Goal: Task Accomplishment & Management: Manage account settings

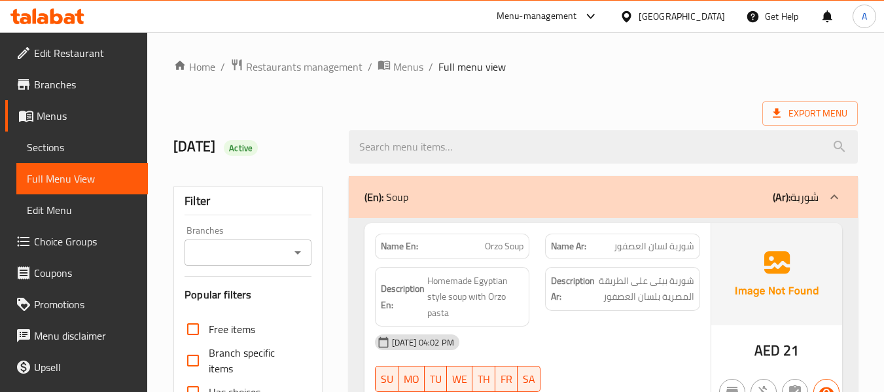
scroll to position [65, 0]
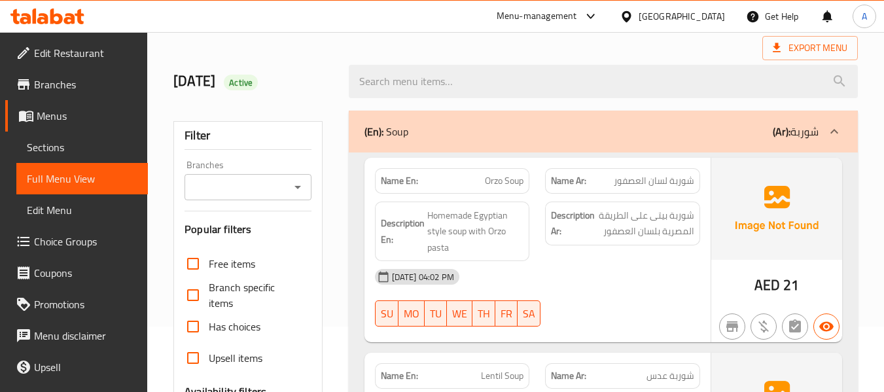
click at [210, 41] on div "Export Menu" at bounding box center [515, 48] width 684 height 24
click at [303, 61] on div "[DATE] Active" at bounding box center [252, 81] width 175 height 58
click at [489, 178] on span "Orzo Soup" at bounding box center [504, 181] width 39 height 14
copy span "Orzo"
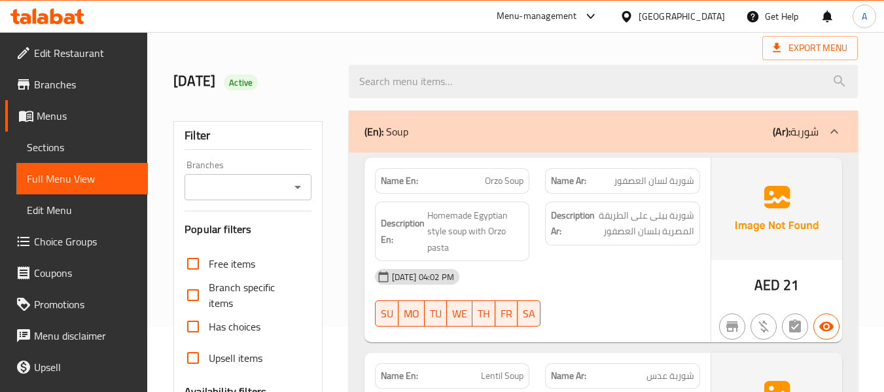
click at [528, 211] on div "Description En: Homemade Egyptian style soup with Orzo pasta" at bounding box center [452, 231] width 155 height 60
click at [463, 237] on span "Homemade Egyptian style soup with Orzo pasta" at bounding box center [475, 231] width 97 height 48
click at [436, 246] on span "Homemade Egyptian style soup with Orzo pasta" at bounding box center [475, 231] width 97 height 48
drag, startPoint x: 489, startPoint y: 232, endPoint x: 472, endPoint y: 243, distance: 20.0
click at [472, 243] on span "Homemade Egyptian style soup with Orzo pasta" at bounding box center [475, 231] width 97 height 48
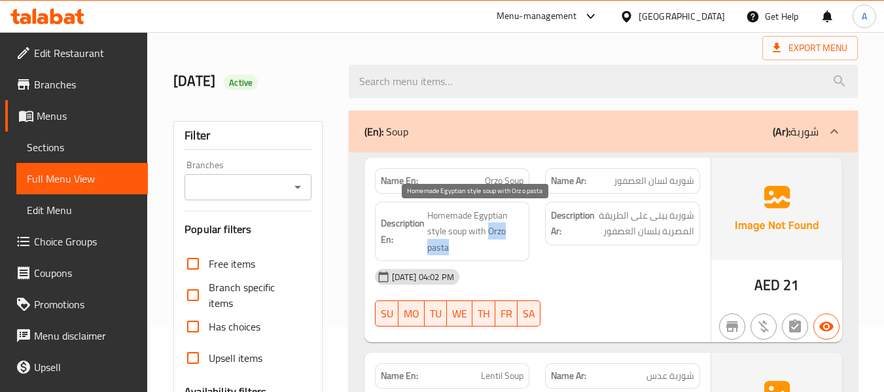
copy span "Orzo pasta"
click at [386, 194] on div "Description En: Homemade Egyptian style soup with Orzo pasta" at bounding box center [452, 232] width 171 height 76
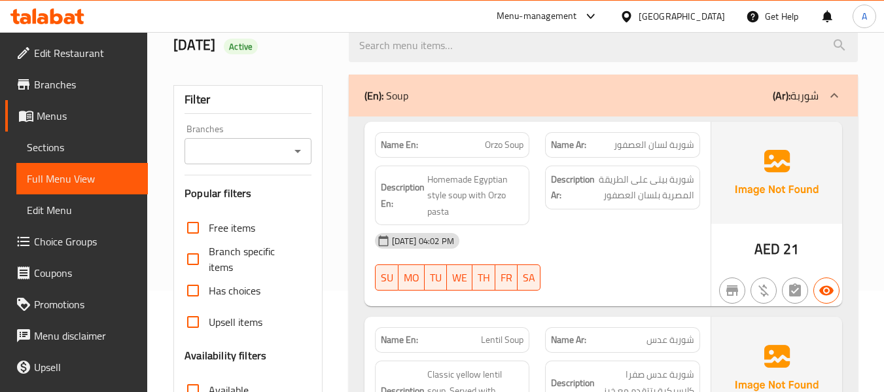
scroll to position [131, 0]
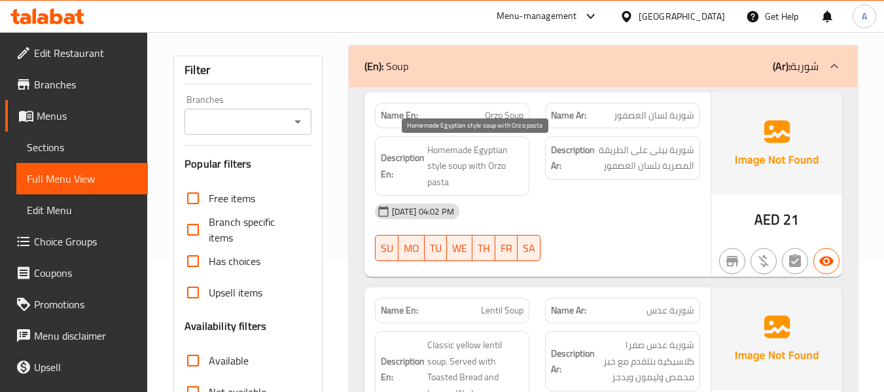
click at [461, 152] on span "Homemade Egyptian style soup with Orzo pasta" at bounding box center [475, 166] width 97 height 48
drag, startPoint x: 471, startPoint y: 148, endPoint x: 428, endPoint y: 143, distance: 43.5
click at [428, 143] on span "Homemade Egyptian style soup with Orzo pasta" at bounding box center [475, 166] width 97 height 48
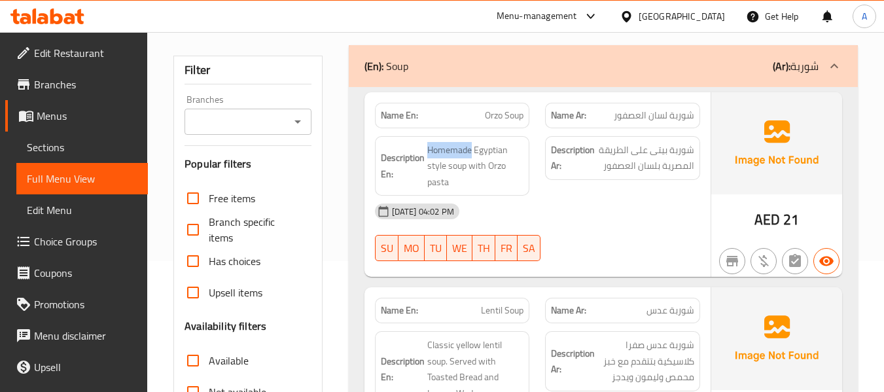
copy span "Homemade"
click at [602, 177] on div "Description Ar: شوربة بيتى على الطريقة المصرية بلسان العصفور" at bounding box center [622, 158] width 155 height 44
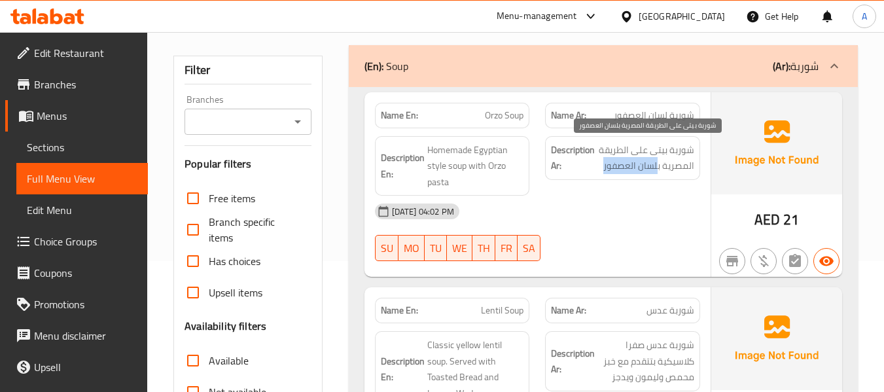
drag, startPoint x: 598, startPoint y: 173, endPoint x: 657, endPoint y: 173, distance: 59.5
click at [657, 173] on span "شوربة بيتى على الطريقة المصرية بلسان العصفور" at bounding box center [645, 158] width 97 height 32
copy span "لسان العصفور"
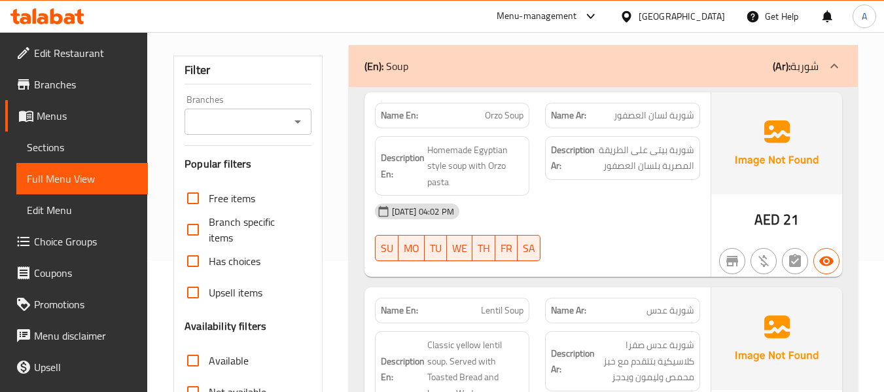
click at [608, 228] on div "16-09-2025 04:02 PM SU MO TU WE TH FR SA" at bounding box center [537, 232] width 341 height 73
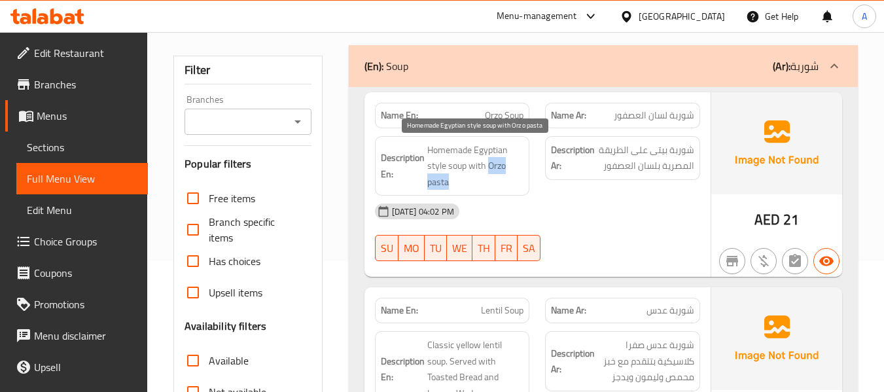
drag, startPoint x: 489, startPoint y: 164, endPoint x: 455, endPoint y: 181, distance: 37.4
click at [455, 181] on span "Homemade Egyptian style soup with Orzo pasta" at bounding box center [475, 166] width 97 height 48
copy span "Orzo pasta"
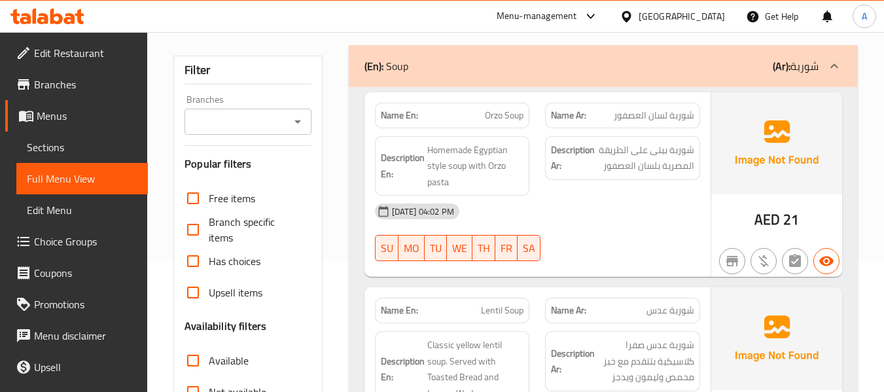
click at [351, 177] on div "Name En: Orzo Soup Name Ar: شوربة لسان العصفور Description En: Homemade Egyptia…" at bounding box center [603, 390] width 509 height 607
drag, startPoint x: 377, startPoint y: 118, endPoint x: 421, endPoint y: 99, distance: 48.0
click at [421, 99] on div "Name En: Orzo Soup" at bounding box center [452, 115] width 171 height 41
copy strong "Name En:"
click at [470, 165] on span "Homemade Egyptian style soup with Orzo pasta" at bounding box center [475, 166] width 97 height 48
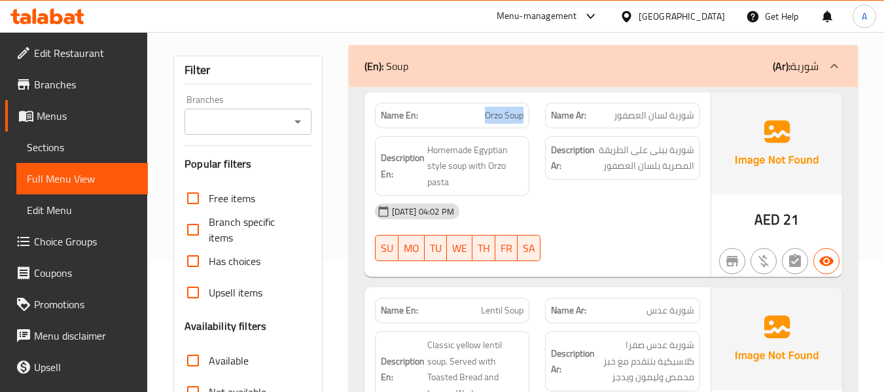
drag, startPoint x: 481, startPoint y: 120, endPoint x: 528, endPoint y: 118, distance: 47.1
click at [528, 118] on div "Name En: Orzo Soup" at bounding box center [452, 116] width 155 height 26
copy span "Orzo Soup"
click at [575, 199] on div "[DATE] 04:02 PM" at bounding box center [537, 211] width 341 height 31
click at [525, 220] on div "[DATE] 04:02 PM" at bounding box center [537, 211] width 341 height 31
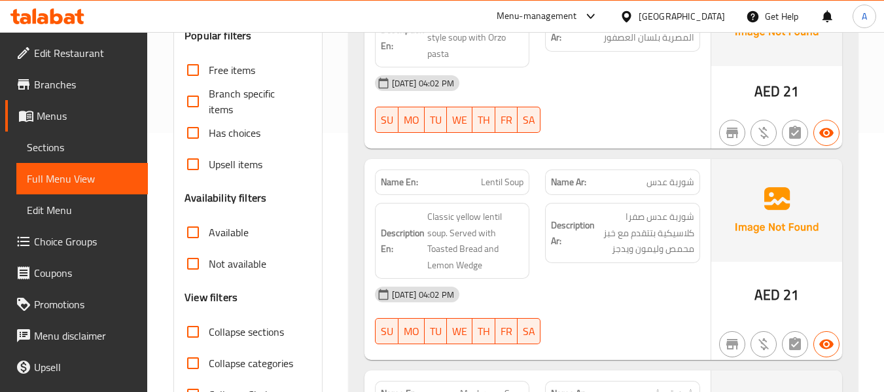
scroll to position [262, 0]
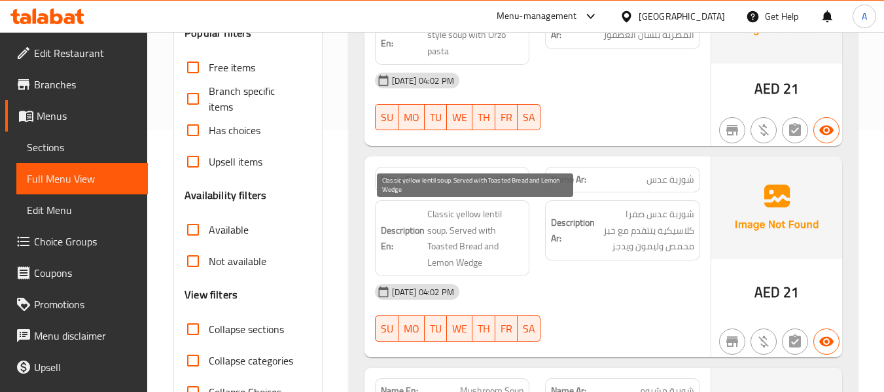
click at [507, 252] on span "Classic yellow lentil soup. Served with Toasted Bread and Lemon Wedge" at bounding box center [475, 238] width 97 height 64
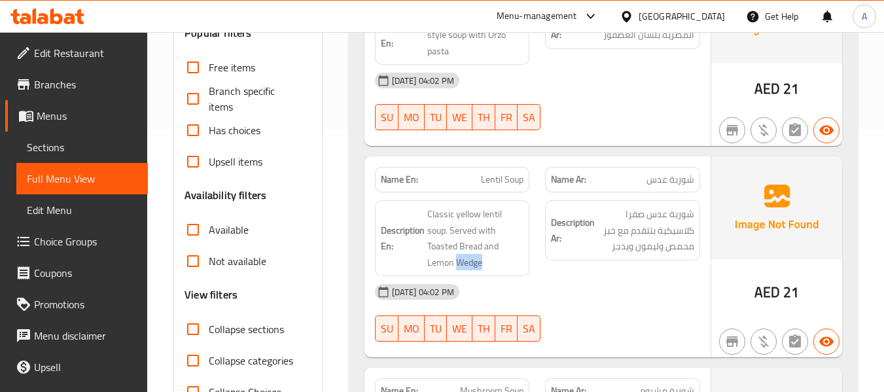
copy span "Wedge"
click at [358, 211] on div "Name En: Orzo Soup Name Ar: شوربة لسان العصفور Description En: Homemade Egyptia…" at bounding box center [603, 259] width 509 height 607
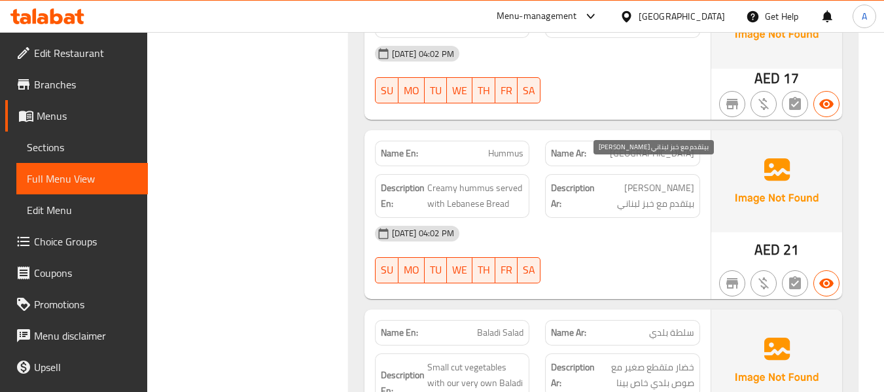
scroll to position [981, 0]
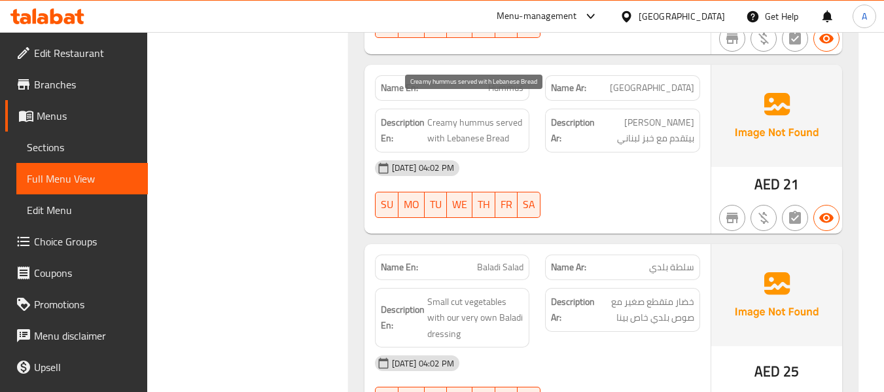
click at [470, 114] on span "Creamy hummus served with Lebanese Bread" at bounding box center [475, 130] width 97 height 32
click at [447, 114] on span "Creamy hummus served with Lebanese Bread" at bounding box center [475, 130] width 97 height 32
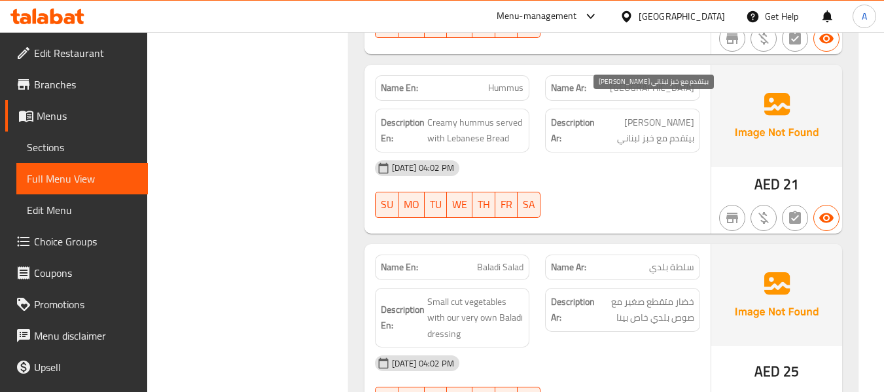
click at [653, 114] on span "[PERSON_NAME] بيتقدم مع خبز لبناني" at bounding box center [645, 130] width 97 height 32
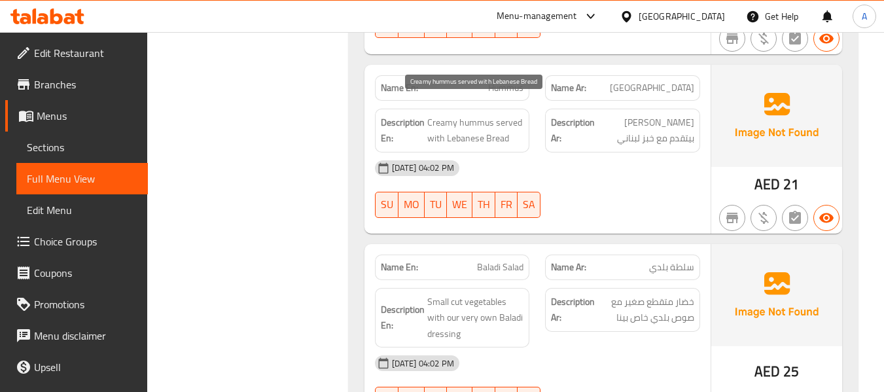
click at [471, 114] on span "Creamy hummus served with Lebanese Bread" at bounding box center [475, 130] width 97 height 32
click at [517, 260] on span "Baladi Salad" at bounding box center [500, 267] width 46 height 14
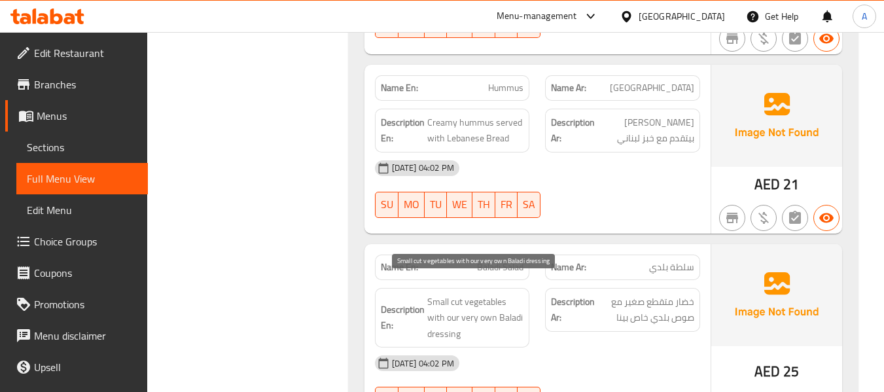
click at [459, 303] on span "Small cut vegetables with our very own Baladi dressing" at bounding box center [475, 318] width 97 height 48
drag, startPoint x: 447, startPoint y: 301, endPoint x: 494, endPoint y: 300, distance: 47.8
click at [494, 300] on span "Small cut vegetables with our very own Baladi dressing" at bounding box center [475, 318] width 97 height 48
copy span "our very own"
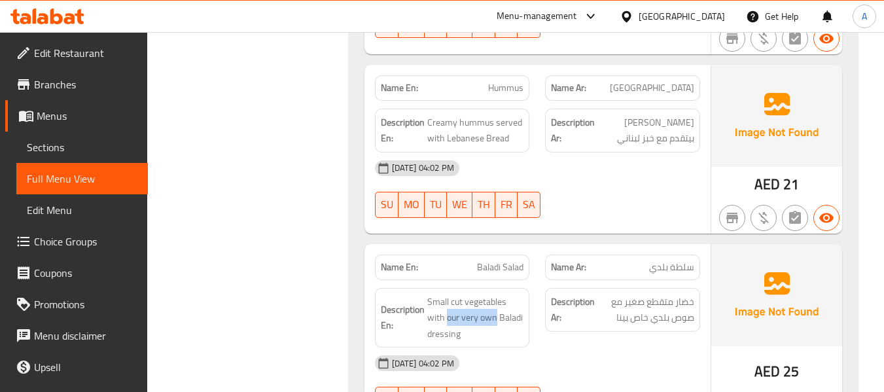
scroll to position [1112, 0]
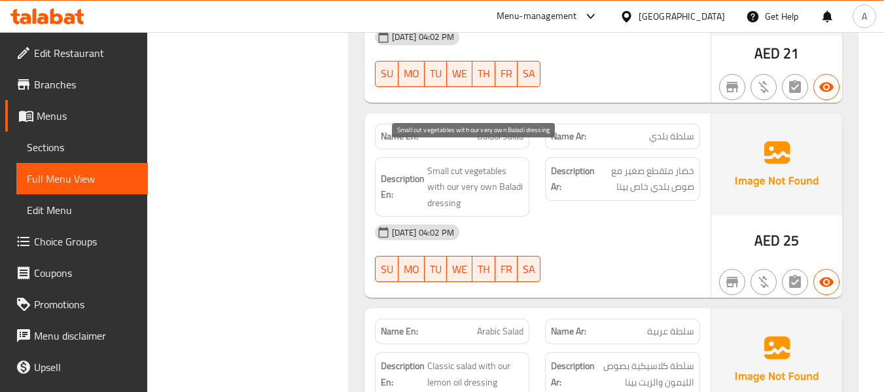
click at [454, 187] on span "Small cut vegetables with our very own Baladi dressing" at bounding box center [475, 187] width 97 height 48
drag, startPoint x: 445, startPoint y: 171, endPoint x: 494, endPoint y: 175, distance: 49.2
click at [494, 175] on span "Small cut vegetables with our very own Baladi dressing" at bounding box center [475, 187] width 97 height 48
click at [587, 198] on div "Description Ar: خضار متقطع صغير مع صوص بلدي خاص بينا" at bounding box center [622, 187] width 171 height 76
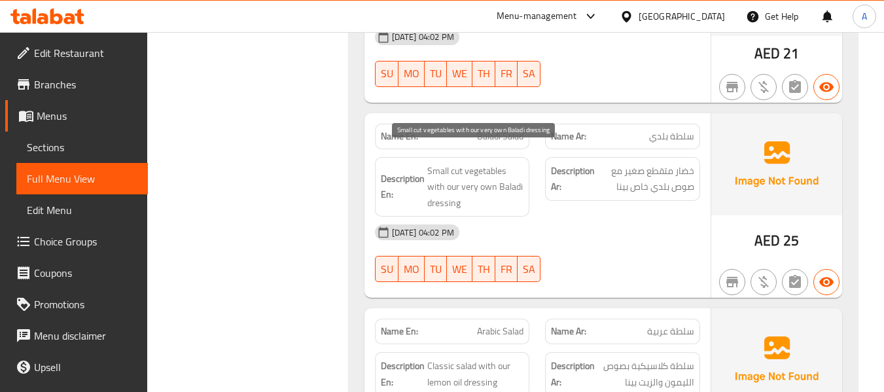
click at [468, 175] on span "Small cut vegetables with our very own Baladi dressing" at bounding box center [475, 187] width 97 height 48
click at [558, 216] on div "[DATE] 04:02 PM" at bounding box center [537, 231] width 341 height 31
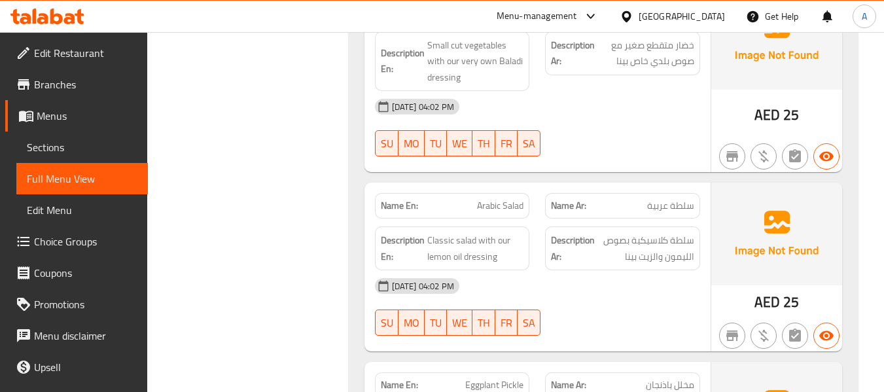
scroll to position [1243, 0]
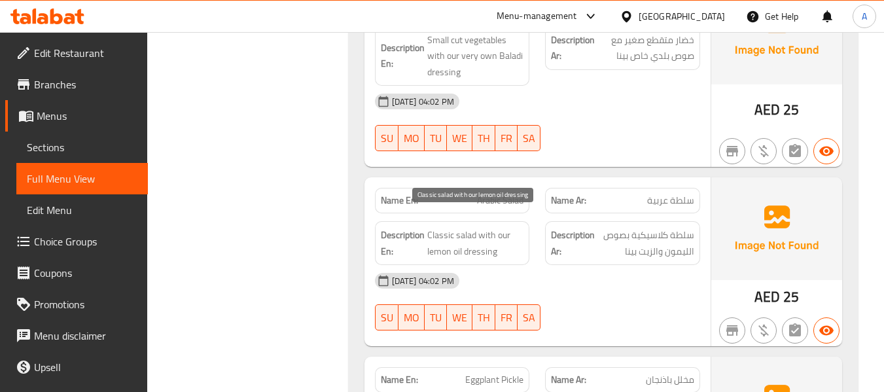
click at [501, 227] on span "Classic salad with our lemon oil dressing" at bounding box center [475, 243] width 97 height 32
click at [557, 296] on div "16-09-2025 04:02 PM SU MO TU WE TH FR SA" at bounding box center [537, 301] width 341 height 73
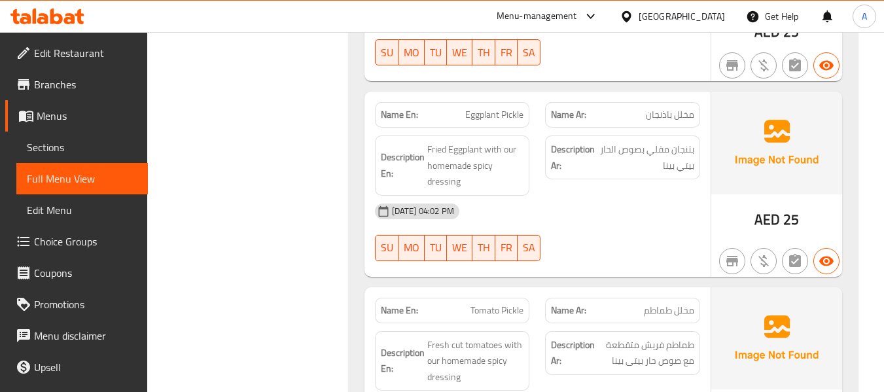
scroll to position [1504, 0]
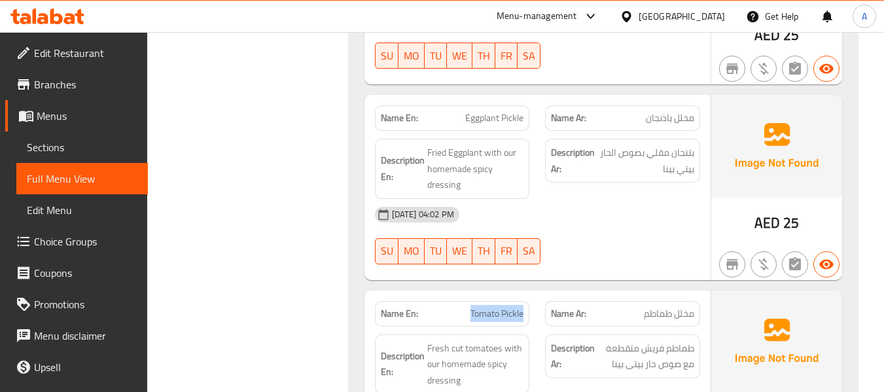
drag, startPoint x: 465, startPoint y: 296, endPoint x: 523, endPoint y: 304, distance: 58.8
click at [523, 307] on p "Name En: Tomato Pickle" at bounding box center [452, 314] width 143 height 14
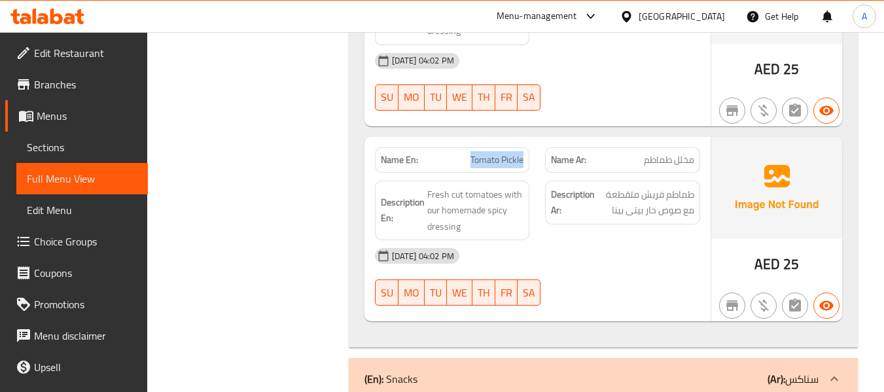
scroll to position [1635, 0]
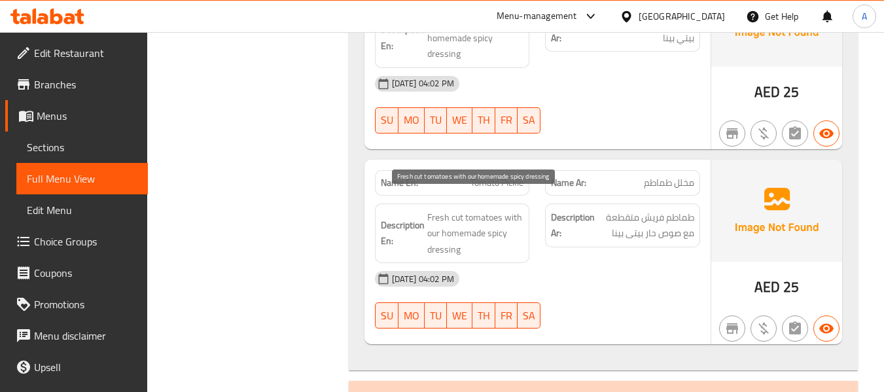
click at [457, 209] on span "Fresh cut tomatoes with our homemade spicy dressing" at bounding box center [475, 233] width 97 height 48
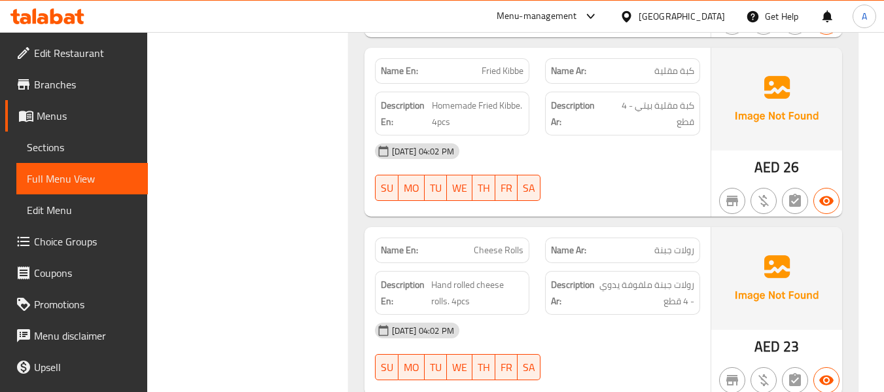
scroll to position [2224, 0]
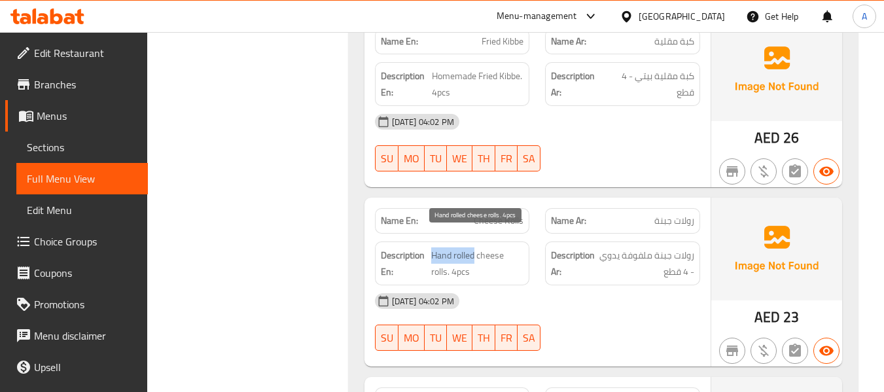
drag, startPoint x: 474, startPoint y: 243, endPoint x: 430, endPoint y: 239, distance: 43.3
click at [431, 247] on span "Hand rolled cheese rolls. 4pcs" at bounding box center [477, 263] width 93 height 32
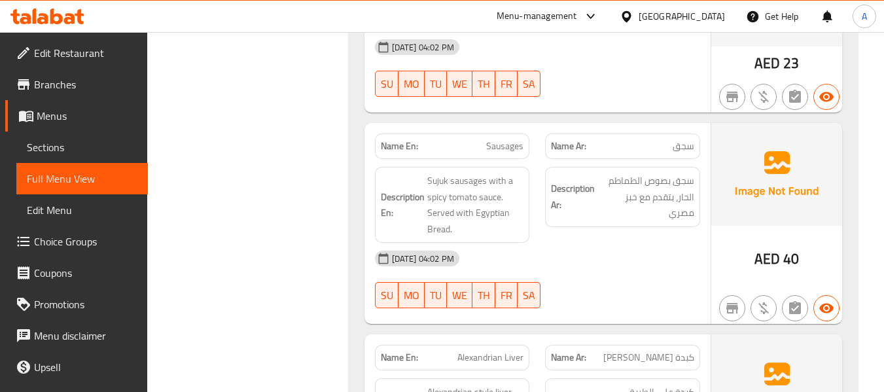
scroll to position [2485, 0]
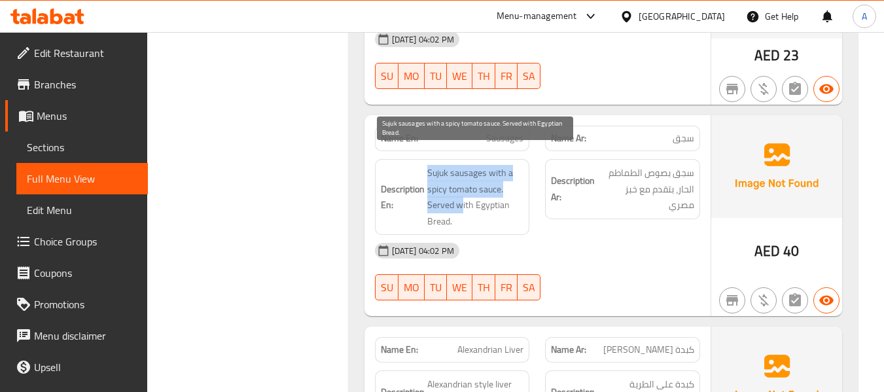
drag, startPoint x: 424, startPoint y: 190, endPoint x: 462, endPoint y: 192, distance: 38.0
click at [462, 192] on h6 "Description En: Sujuk sausages with a spicy tomato sauce. Served with Egyptian …" at bounding box center [452, 197] width 143 height 64
click at [458, 191] on span "Sujuk sausages with a spicy tomato sauce. Served with Egyptian Bread." at bounding box center [475, 197] width 97 height 64
drag, startPoint x: 426, startPoint y: 185, endPoint x: 472, endPoint y: 189, distance: 46.0
click at [472, 189] on span "Sujuk sausages with a spicy tomato sauce. Served with Egyptian Bread." at bounding box center [475, 197] width 97 height 64
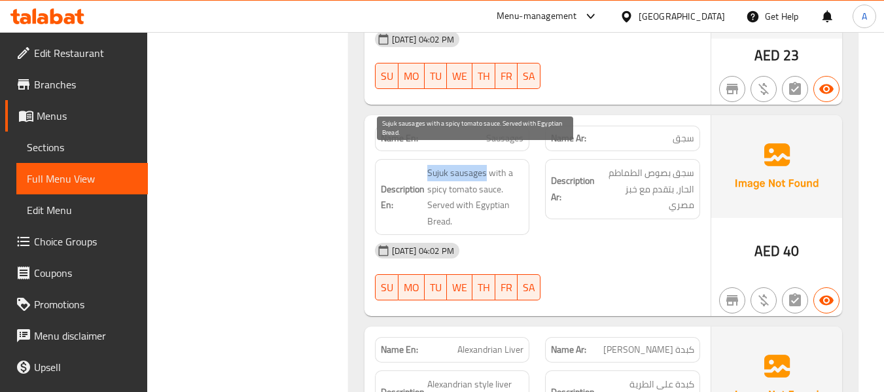
drag, startPoint x: 424, startPoint y: 160, endPoint x: 487, endPoint y: 162, distance: 62.2
click at [487, 165] on h6 "Description En: Sujuk sausages with a spicy tomato sauce. Served with Egyptian …" at bounding box center [452, 197] width 143 height 64
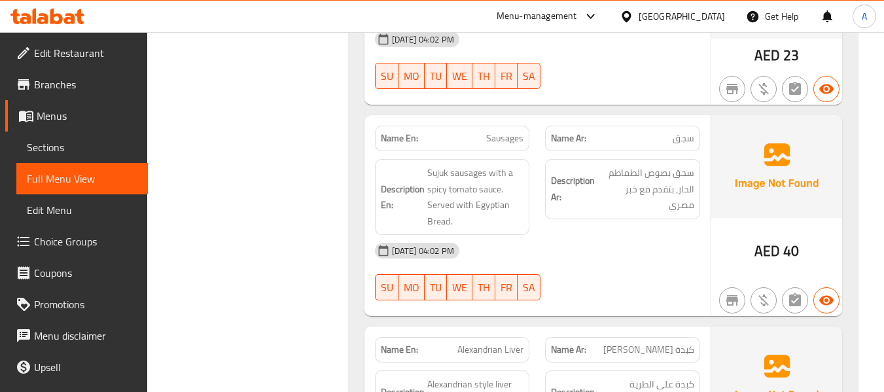
click at [583, 235] on div "[DATE] 04:02 PM" at bounding box center [537, 250] width 341 height 31
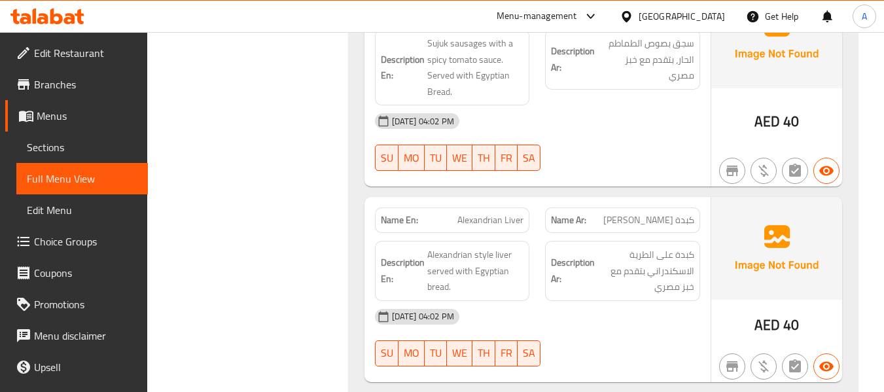
scroll to position [2616, 0]
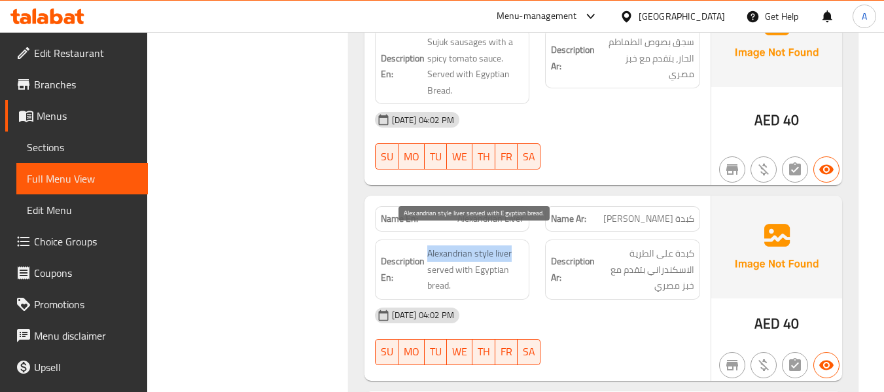
drag, startPoint x: 428, startPoint y: 235, endPoint x: 515, endPoint y: 239, distance: 86.4
click at [515, 245] on span "Alexandrian style liver served with Egyptian bread." at bounding box center [475, 269] width 97 height 48
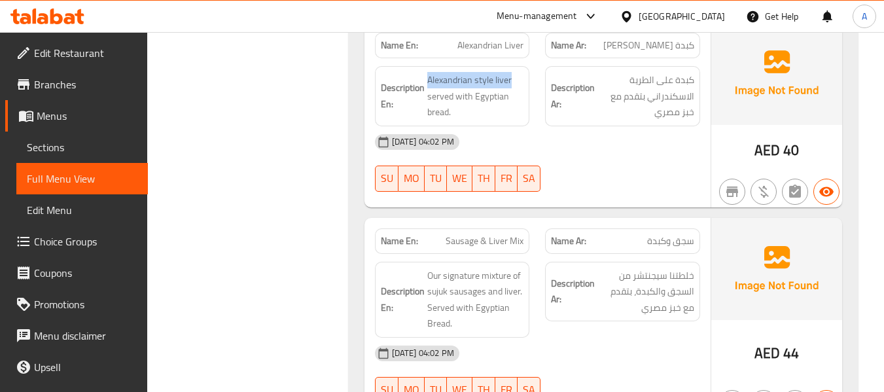
scroll to position [2812, 0]
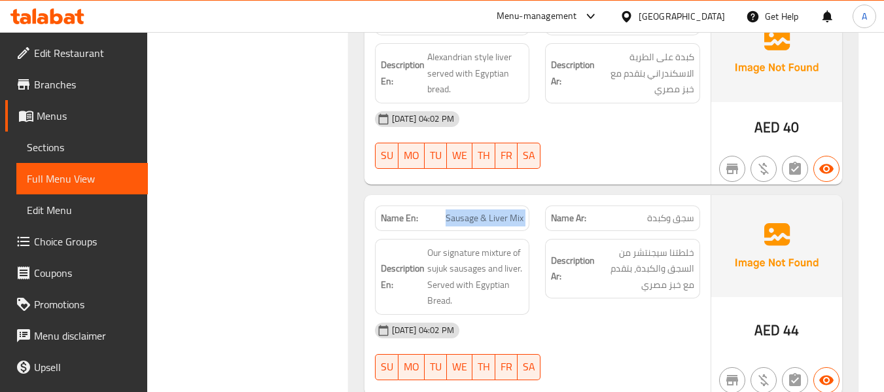
drag, startPoint x: 445, startPoint y: 205, endPoint x: 538, endPoint y: 200, distance: 93.0
click at [538, 200] on div "Name En: Sausage & Liver Mix Name Ar: سجق وكبدة" at bounding box center [537, 218] width 341 height 41
drag, startPoint x: 644, startPoint y: 200, endPoint x: 700, endPoint y: 200, distance: 55.6
click at [700, 200] on div "Name Ar: سجق وكبدة" at bounding box center [622, 218] width 171 height 41
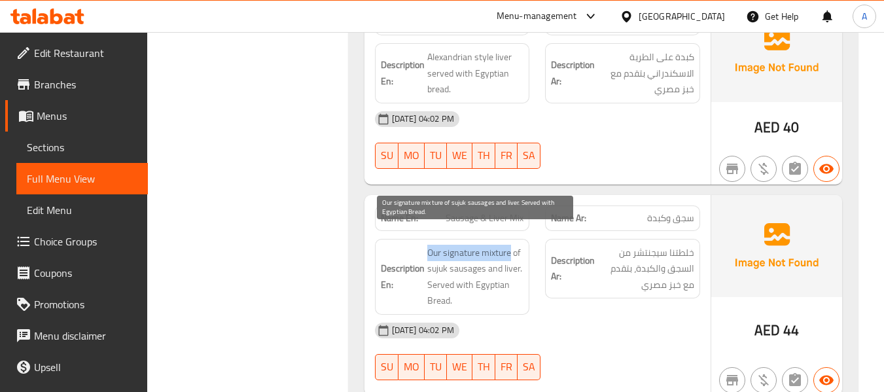
drag, startPoint x: 426, startPoint y: 239, endPoint x: 509, endPoint y: 241, distance: 83.1
click at [509, 245] on span "Our signature mixture of sujuk sausages and liver. Served with Egyptian Bread." at bounding box center [475, 277] width 97 height 64
click at [497, 245] on span "Our signature mixture of sujuk sausages and liver. Served with Egyptian Bread." at bounding box center [475, 277] width 97 height 64
click at [460, 245] on span "Our signature mixture of sujuk sausages and liver. Served with Egyptian Bread." at bounding box center [475, 277] width 97 height 64
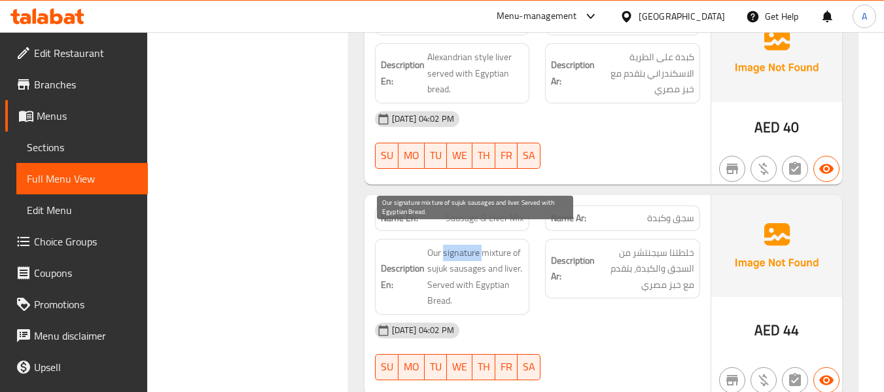
click at [460, 245] on span "Our signature mixture of sujuk sausages and liver. Served with Egyptian Bread." at bounding box center [475, 277] width 97 height 64
click at [434, 245] on span "Our signature mixture of sujuk sausages and liver. Served with Egyptian Bread." at bounding box center [475, 277] width 97 height 64
drag, startPoint x: 426, startPoint y: 237, endPoint x: 511, endPoint y: 234, distance: 84.4
click at [511, 245] on span "Our signature mixture of sujuk sausages and liver. Served with Egyptian Bread." at bounding box center [475, 277] width 97 height 64
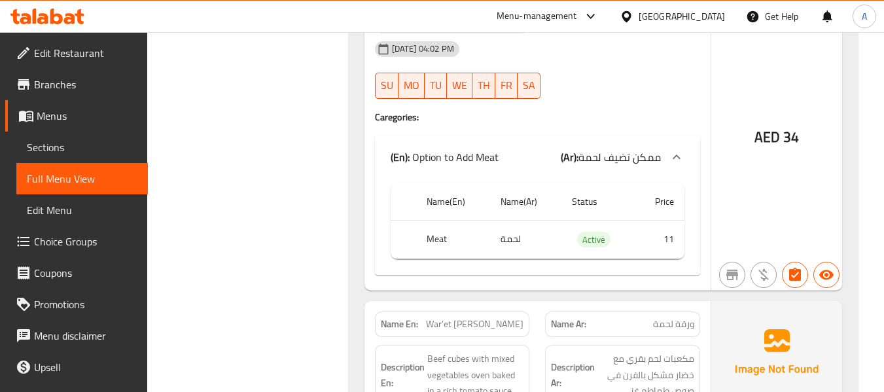
scroll to position [3401, 0]
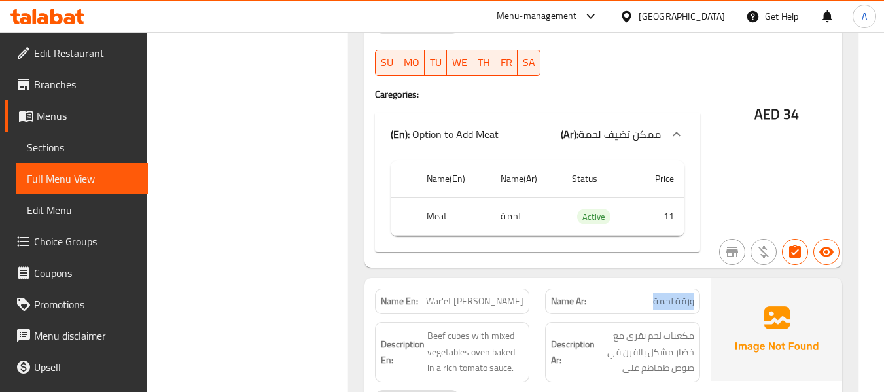
drag, startPoint x: 653, startPoint y: 286, endPoint x: 699, endPoint y: 281, distance: 46.1
click at [699, 288] on div "Name Ar: ورقة لحمة" at bounding box center [622, 301] width 155 height 26
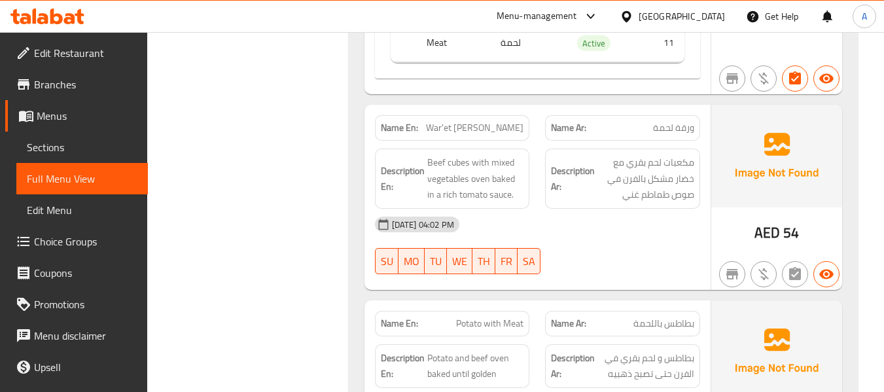
scroll to position [3597, 0]
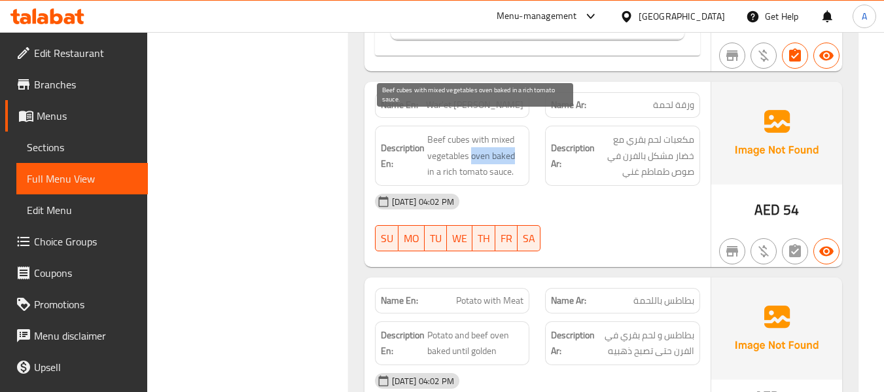
drag, startPoint x: 471, startPoint y: 139, endPoint x: 513, endPoint y: 141, distance: 41.9
click at [513, 141] on span "Beef cubes with mixed vegetables oven baked in a rich tomato sauce." at bounding box center [475, 155] width 97 height 48
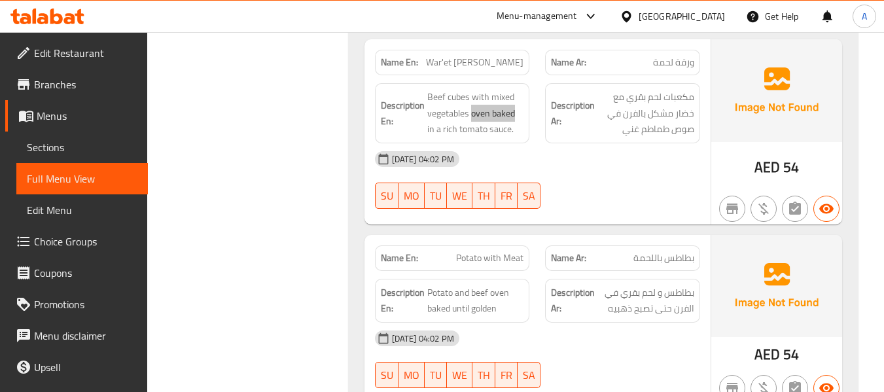
scroll to position [3728, 0]
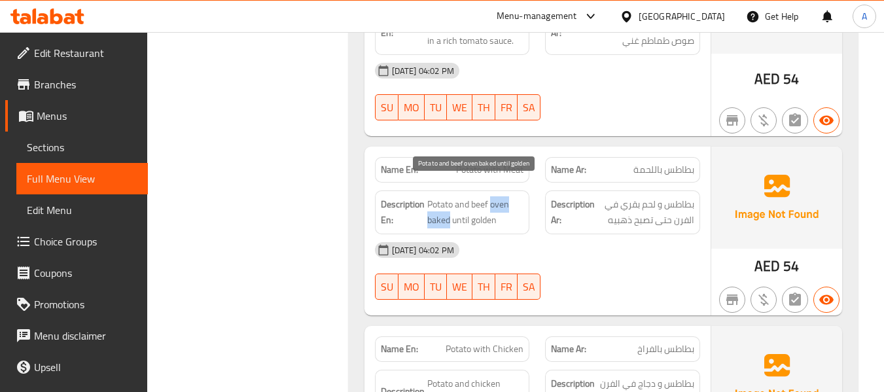
drag, startPoint x: 491, startPoint y: 185, endPoint x: 450, endPoint y: 203, distance: 44.2
click at [450, 203] on span "Potato and beef oven baked until golden" at bounding box center [475, 212] width 97 height 32
click at [604, 247] on div "[DATE] 04:02 PM" at bounding box center [537, 249] width 341 height 31
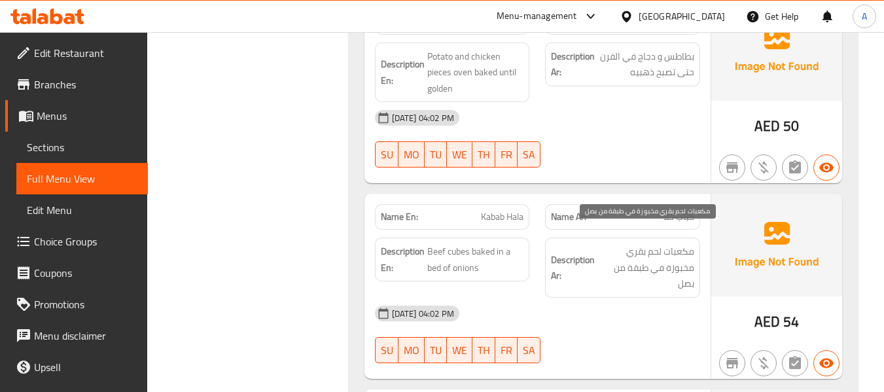
scroll to position [4120, 0]
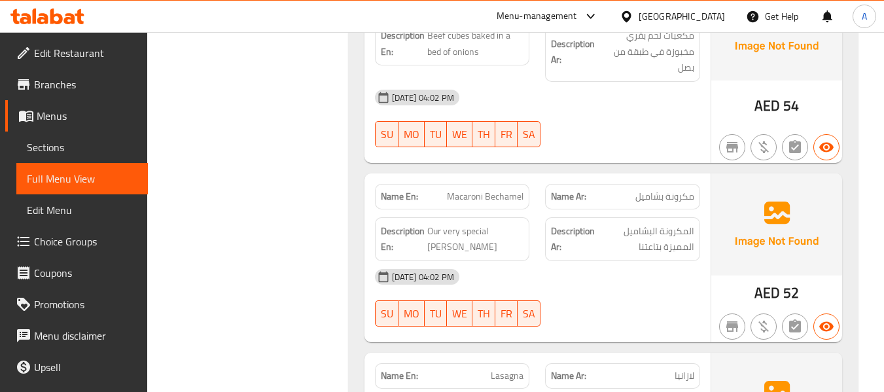
scroll to position [4251, 0]
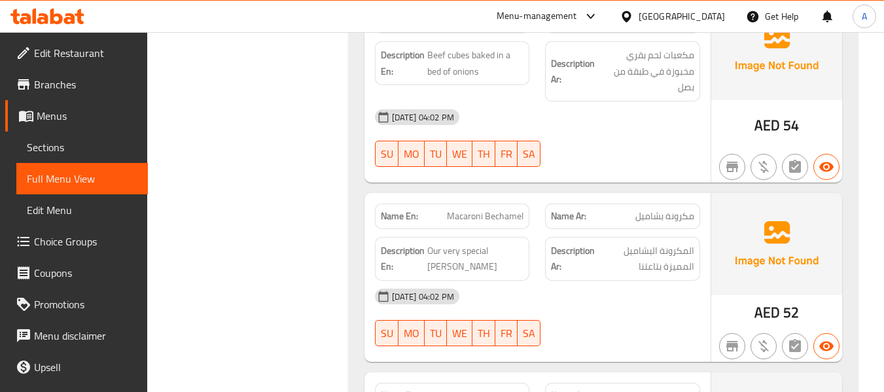
click at [463, 209] on span "Macaroni Bechamel" at bounding box center [485, 216] width 77 height 14
click at [504, 209] on span "Macaroni Bechamel" at bounding box center [485, 216] width 77 height 14
drag, startPoint x: 623, startPoint y: 201, endPoint x: 700, endPoint y: 202, distance: 77.8
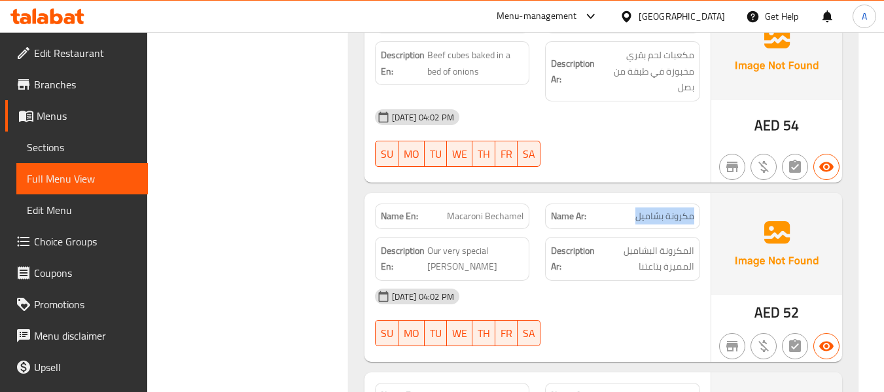
click at [700, 202] on div "Name Ar: مكرونة بشاميل" at bounding box center [622, 216] width 171 height 41
drag, startPoint x: 468, startPoint y: 193, endPoint x: 533, endPoint y: 196, distance: 65.5
click at [533, 196] on div "Name En: Macaroni Bechamel" at bounding box center [452, 216] width 171 height 41
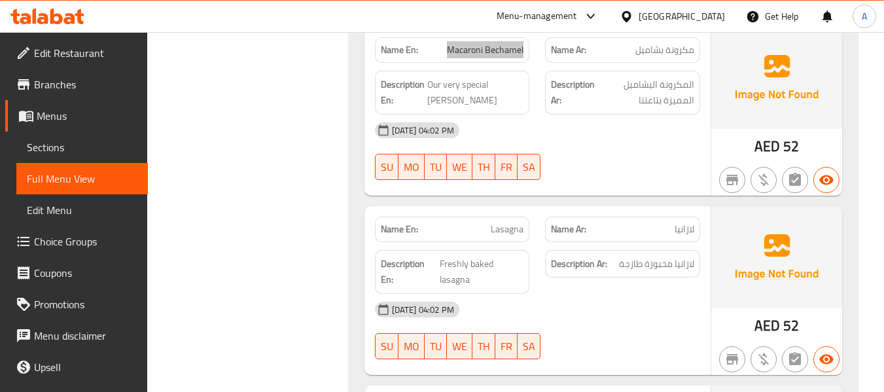
scroll to position [4447, 0]
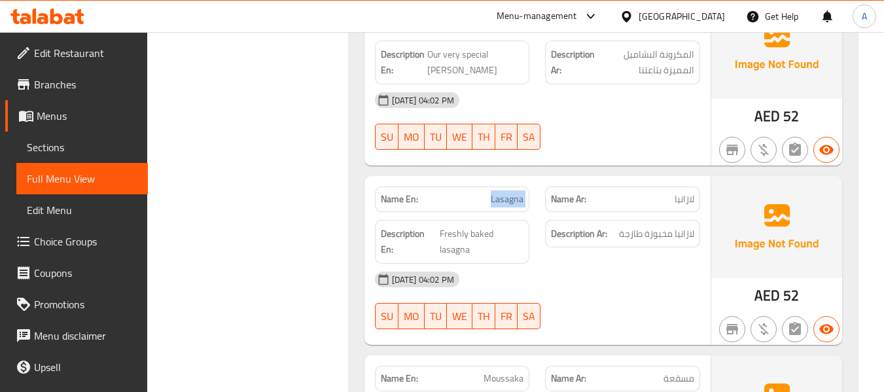
drag, startPoint x: 489, startPoint y: 182, endPoint x: 537, endPoint y: 183, distance: 48.4
click at [537, 183] on div "Name En: Lasagna Name Ar: لازانيا" at bounding box center [537, 199] width 341 height 41
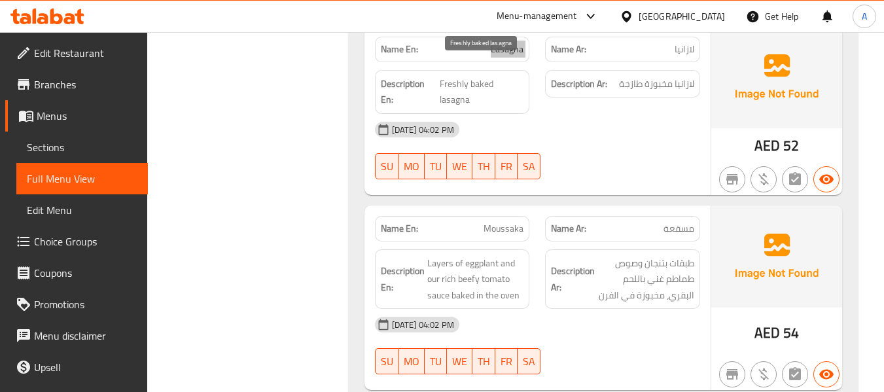
scroll to position [4644, 0]
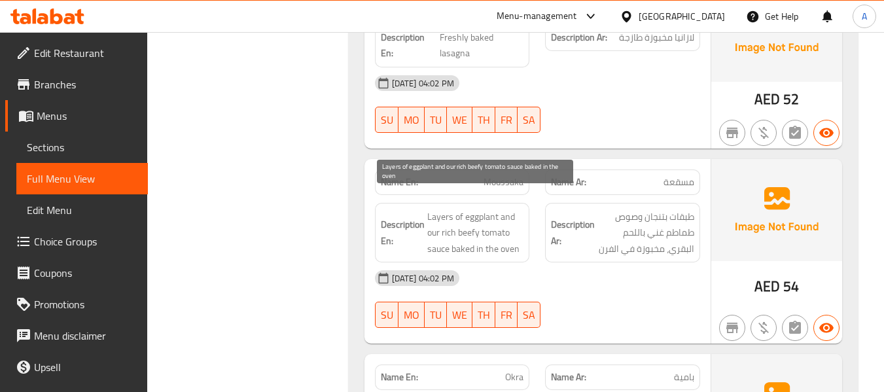
click at [435, 215] on span "Layers of eggplant and our rich beefy tomato sauce baked in the oven" at bounding box center [475, 233] width 97 height 48
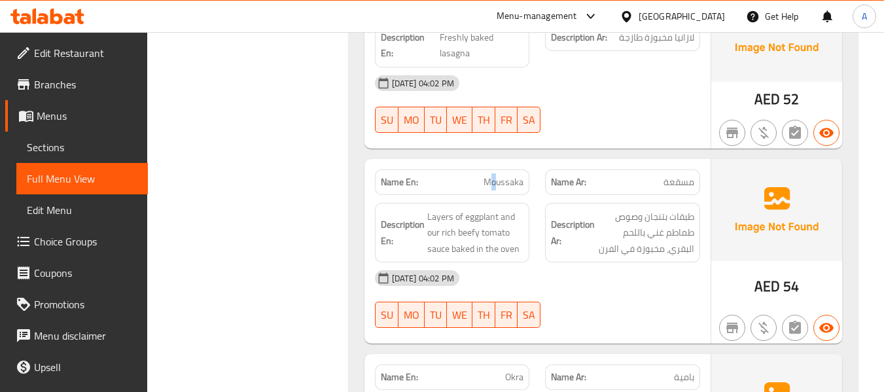
click at [494, 175] on span "Moussaka" at bounding box center [503, 182] width 40 height 14
drag, startPoint x: 477, startPoint y: 165, endPoint x: 522, endPoint y: 173, distance: 45.7
click at [522, 175] on p "Name En: Moussaka" at bounding box center [452, 182] width 143 height 14
click at [585, 262] on div "[DATE] 04:02 PM" at bounding box center [537, 277] width 341 height 31
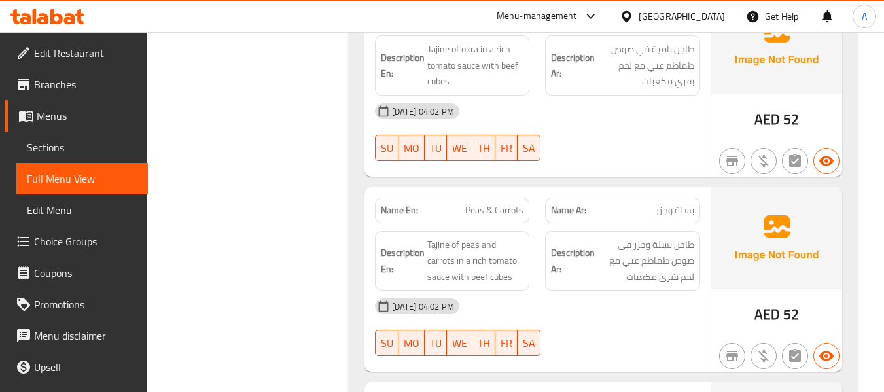
scroll to position [5036, 0]
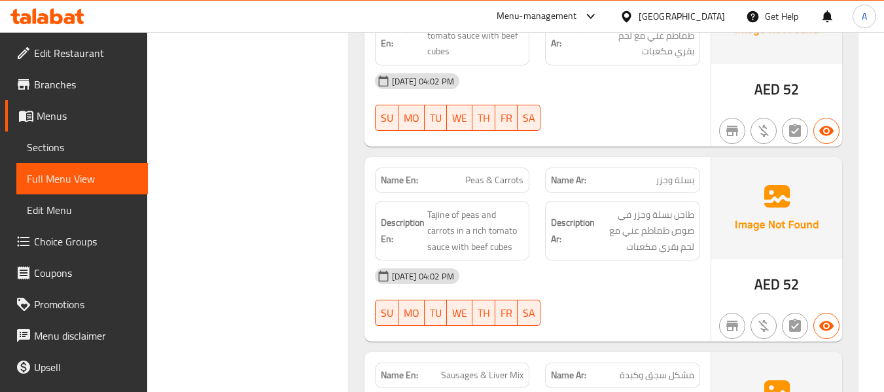
click at [475, 173] on span "Peas & Carrots" at bounding box center [494, 180] width 58 height 14
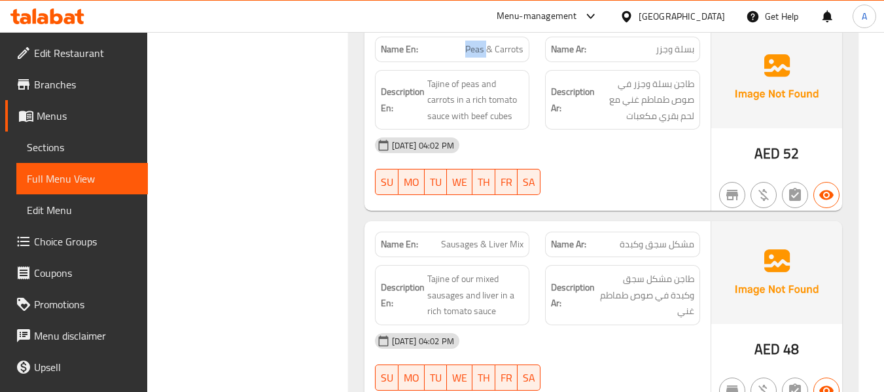
scroll to position [5232, 0]
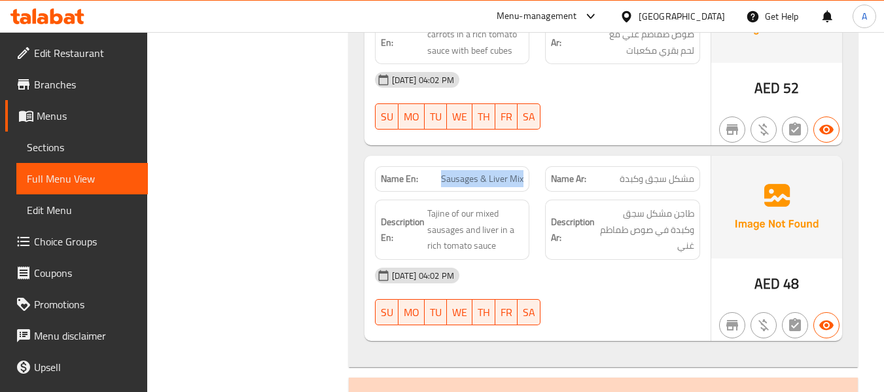
drag, startPoint x: 441, startPoint y: 164, endPoint x: 526, endPoint y: 166, distance: 85.0
click at [526, 166] on div "Name En: Sausages & Liver Mix" at bounding box center [452, 179] width 155 height 26
click at [449, 172] on span "Sausages & Liver Mix" at bounding box center [482, 179] width 82 height 14
drag, startPoint x: 441, startPoint y: 168, endPoint x: 528, endPoint y: 156, distance: 88.5
click at [528, 166] on div "Name En: Sausages & Liver Mix" at bounding box center [452, 179] width 155 height 26
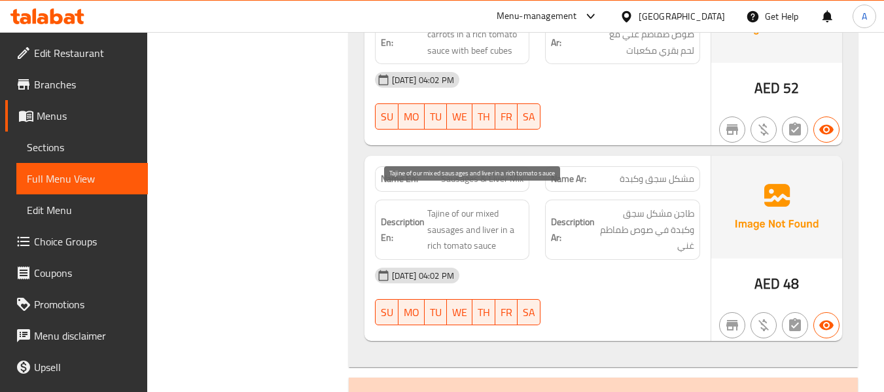
click at [452, 205] on span "Tajine of our mixed sausages and liver in a rich tomato sauce" at bounding box center [475, 229] width 97 height 48
click at [466, 205] on span "Tajine of our mixed sausages and liver in a rich tomato sauce" at bounding box center [475, 229] width 97 height 48
drag, startPoint x: 443, startPoint y: 161, endPoint x: 525, endPoint y: 161, distance: 81.8
click at [525, 166] on div "Name En: Sausages & Liver Mix" at bounding box center [452, 179] width 155 height 26
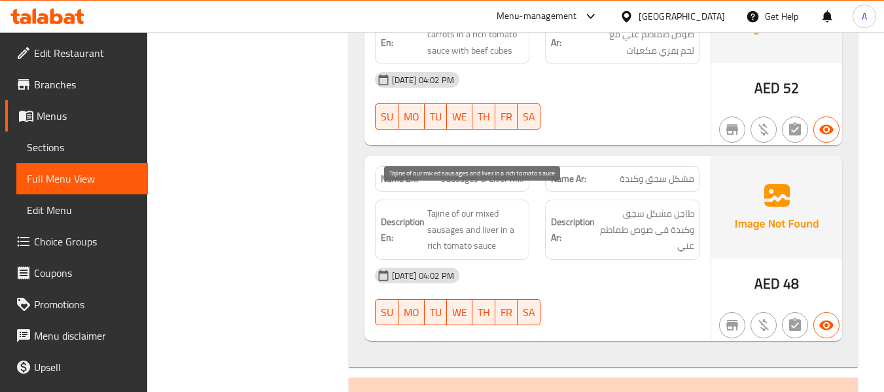
click at [438, 205] on span "Tajine of our mixed sausages and liver in a rich tomato sauce" at bounding box center [475, 229] width 97 height 48
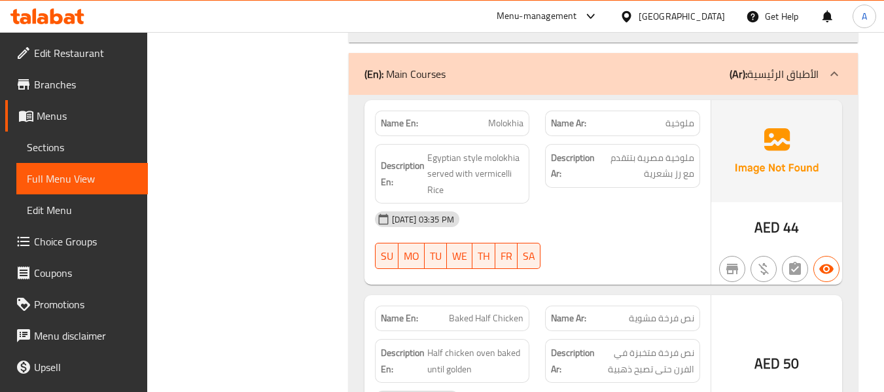
scroll to position [5559, 0]
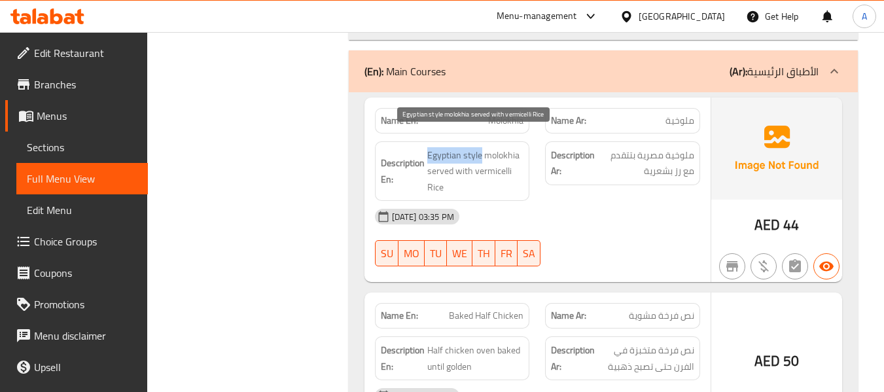
drag, startPoint x: 427, startPoint y: 136, endPoint x: 480, endPoint y: 137, distance: 53.0
click at [480, 147] on span "Egyptian style molokhia served with vermicelli Rice" at bounding box center [475, 171] width 97 height 48
click at [473, 147] on span "Egyptian style molokhia served with vermicelli Rice" at bounding box center [475, 171] width 97 height 48
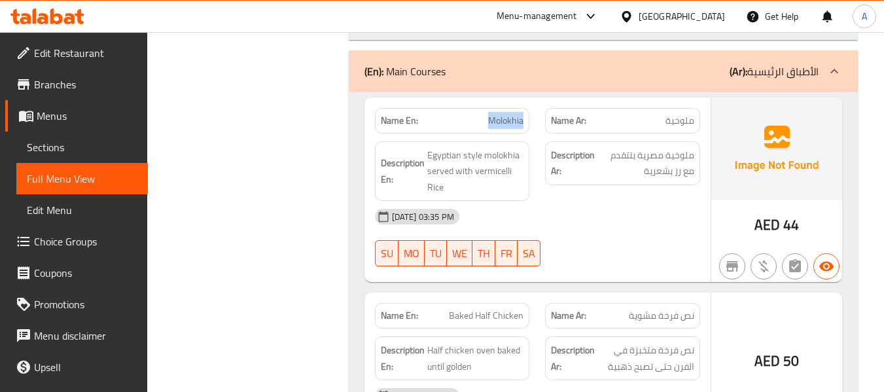
drag, startPoint x: 489, startPoint y: 105, endPoint x: 530, endPoint y: 99, distance: 41.1
click at [530, 100] on div "Name En: Molokhia" at bounding box center [452, 120] width 171 height 41
click at [477, 160] on span "Egyptian style molokhia served with vermicelli Rice" at bounding box center [475, 171] width 97 height 48
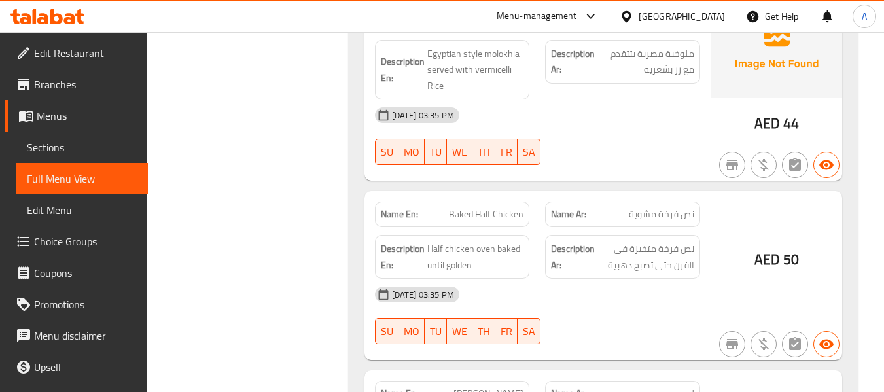
scroll to position [5690, 0]
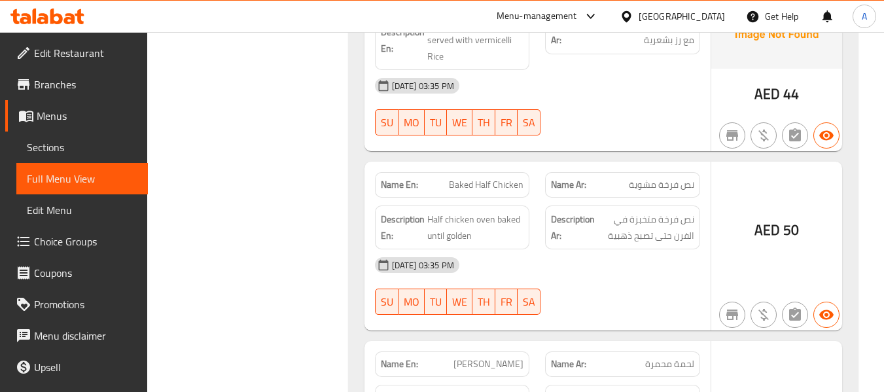
click at [483, 178] on span "Baked Half Chicken" at bounding box center [486, 185] width 75 height 14
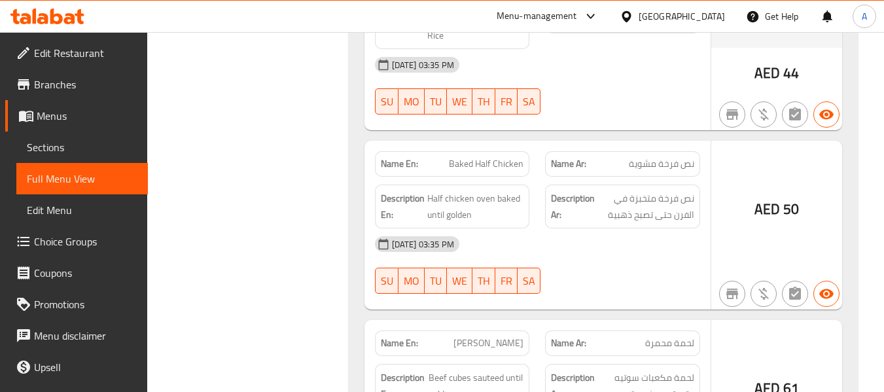
scroll to position [5752, 0]
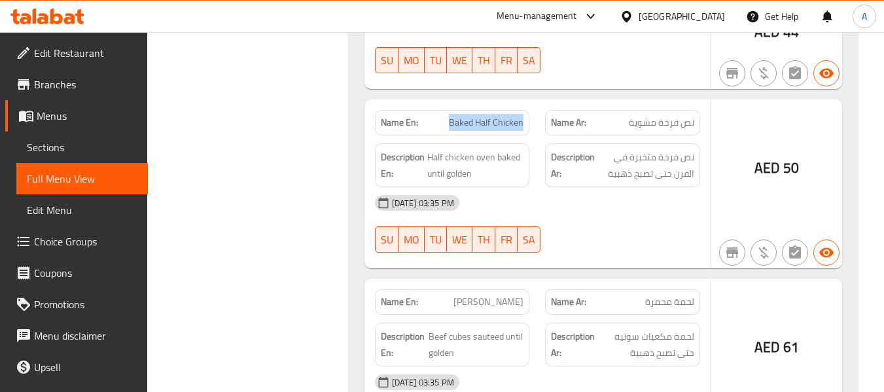
drag, startPoint x: 450, startPoint y: 111, endPoint x: 526, endPoint y: 111, distance: 75.9
click at [526, 111] on div "Name En: Baked Half Chicken" at bounding box center [452, 123] width 155 height 26
click at [522, 187] on div "[DATE] 03:35 PM" at bounding box center [537, 202] width 341 height 31
click at [663, 211] on div "16-09-2025 03:35 PM SU MO TU WE TH FR SA" at bounding box center [537, 223] width 341 height 73
drag, startPoint x: 627, startPoint y: 107, endPoint x: 695, endPoint y: 97, distance: 69.4
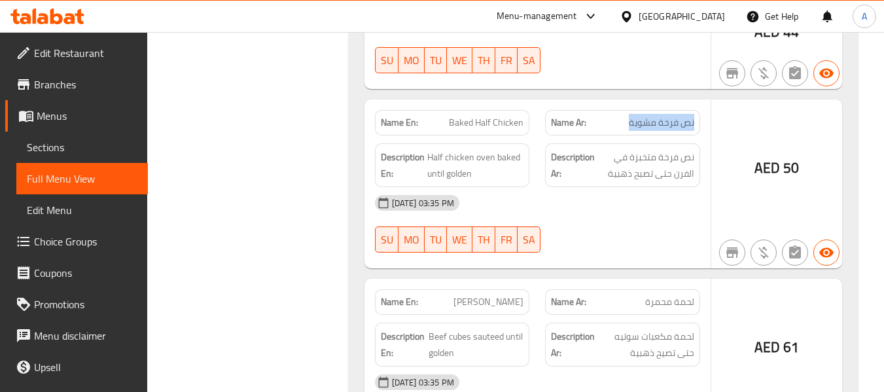
click at [695, 110] on div "Name Ar: نص فرخة مشوية" at bounding box center [622, 123] width 155 height 26
click at [509, 187] on div "[DATE] 03:35 PM" at bounding box center [537, 202] width 341 height 31
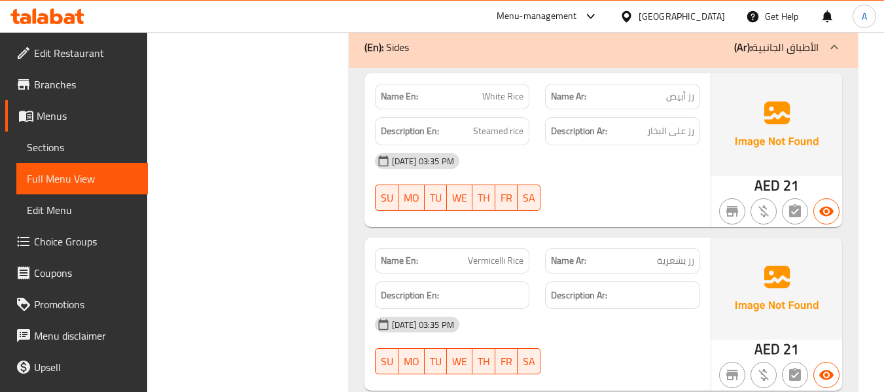
scroll to position [6275, 0]
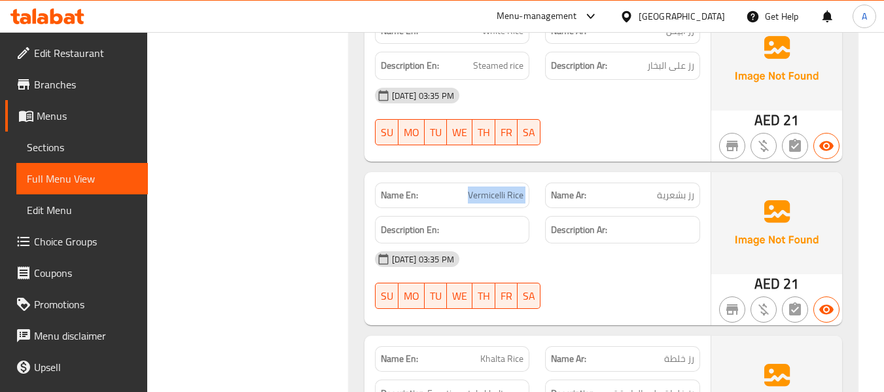
drag, startPoint x: 468, startPoint y: 175, endPoint x: 542, endPoint y: 175, distance: 73.3
click at [542, 175] on div "Name En: Vermicelli Rice Name Ar: رز بشعرية" at bounding box center [537, 195] width 341 height 41
click at [641, 262] on div "16-09-2025 03:35 PM SU MO TU WE TH FR SA" at bounding box center [537, 279] width 341 height 73
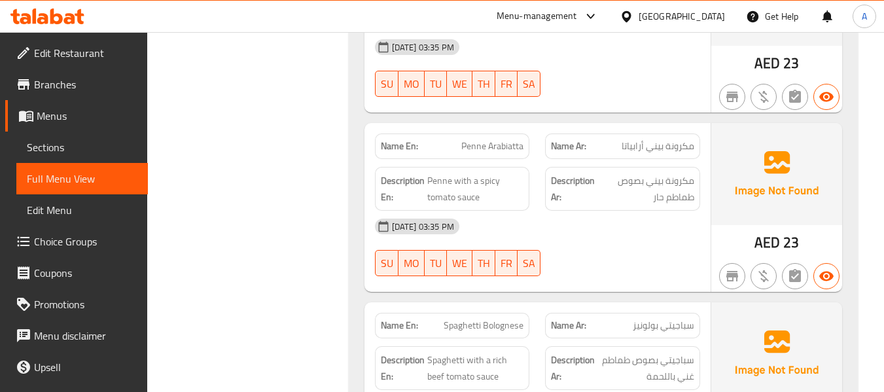
scroll to position [6864, 0]
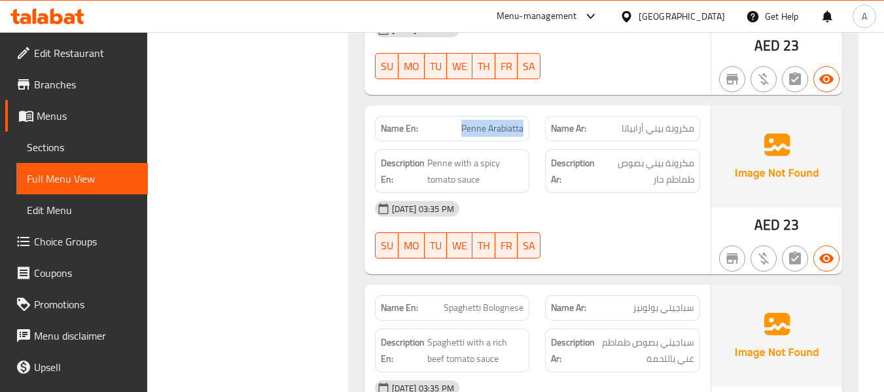
drag, startPoint x: 457, startPoint y: 111, endPoint x: 523, endPoint y: 111, distance: 66.1
click at [523, 122] on p "Name En: Penne Arabiatta" at bounding box center [452, 129] width 143 height 14
click at [649, 196] on div "[DATE] 03:35 PM" at bounding box center [537, 208] width 341 height 31
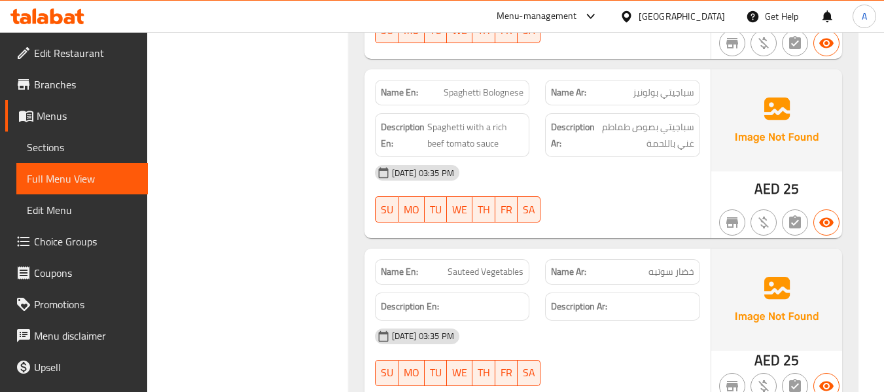
scroll to position [7060, 0]
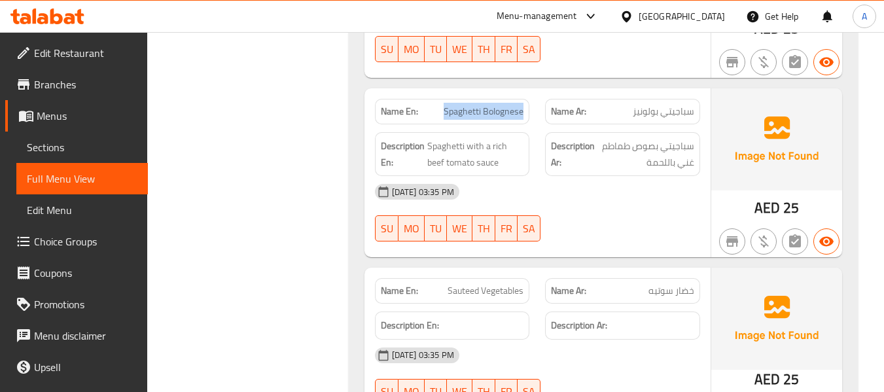
drag, startPoint x: 443, startPoint y: 94, endPoint x: 523, endPoint y: 105, distance: 80.7
click at [523, 105] on div "Name En: Spaghetti Bolognese" at bounding box center [452, 112] width 155 height 26
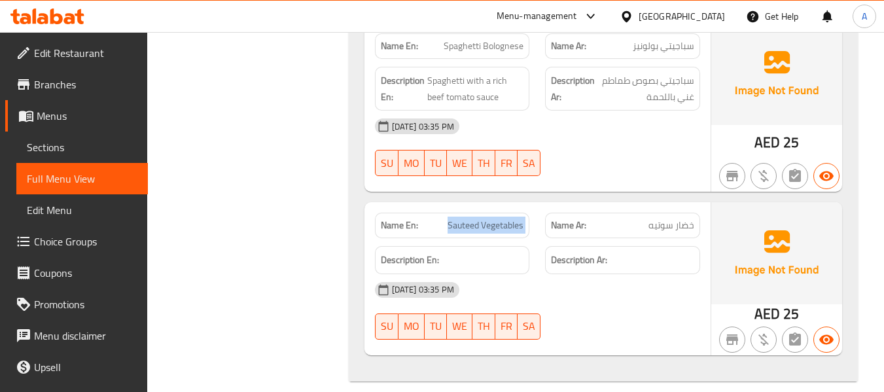
drag, startPoint x: 445, startPoint y: 202, endPoint x: 547, endPoint y: 204, distance: 102.0
click at [547, 205] on div "Name En: Sauteed Vegetables Name Ar: خضار سوتيه" at bounding box center [537, 225] width 341 height 41
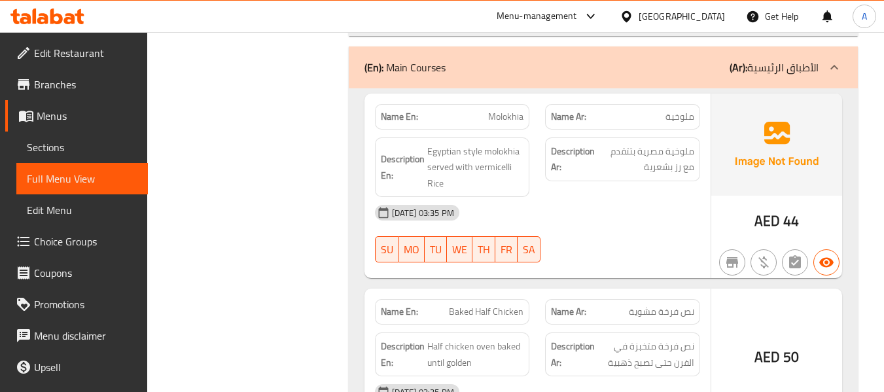
scroll to position [5491, 0]
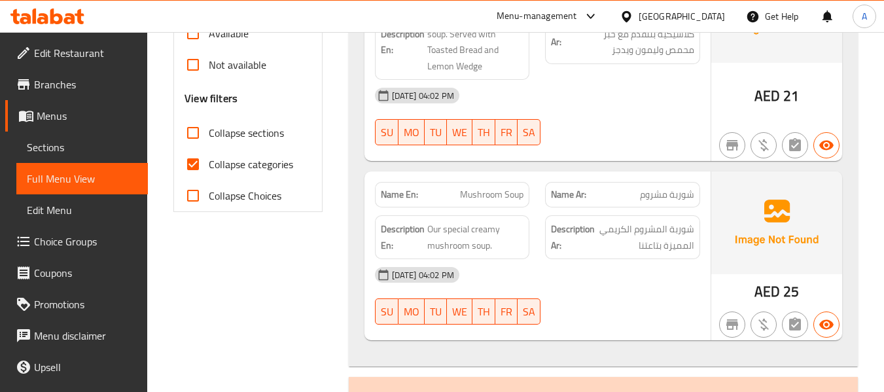
click at [266, 156] on span "Collapse categories" at bounding box center [251, 164] width 84 height 16
click at [209, 155] on input "Collapse categories" at bounding box center [192, 163] width 31 height 31
checkbox input "false"
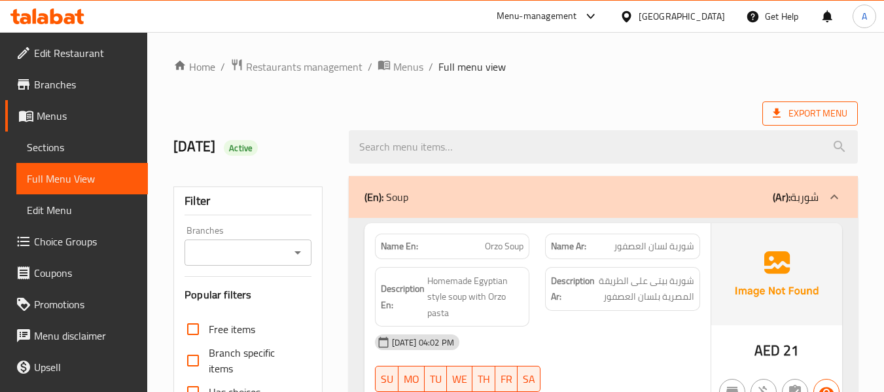
click at [793, 114] on span "Export Menu" at bounding box center [809, 113] width 75 height 16
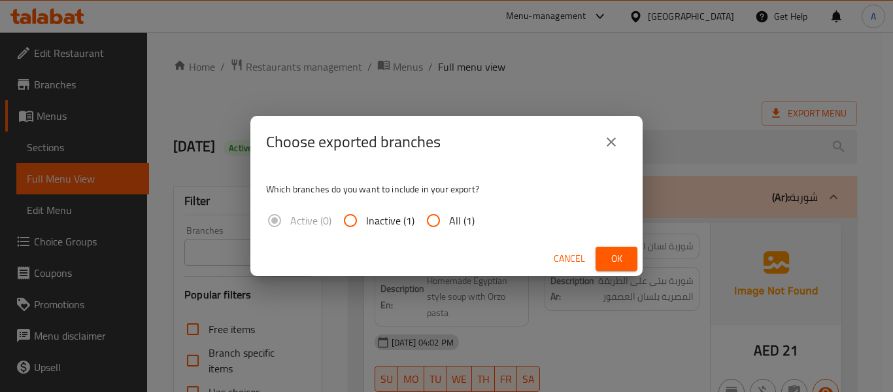
click at [461, 206] on label "All (1)" at bounding box center [446, 220] width 57 height 31
click at [449, 206] on input "All (1)" at bounding box center [433, 220] width 31 height 31
radio input "true"
click at [623, 252] on span "Ok" at bounding box center [616, 258] width 21 height 16
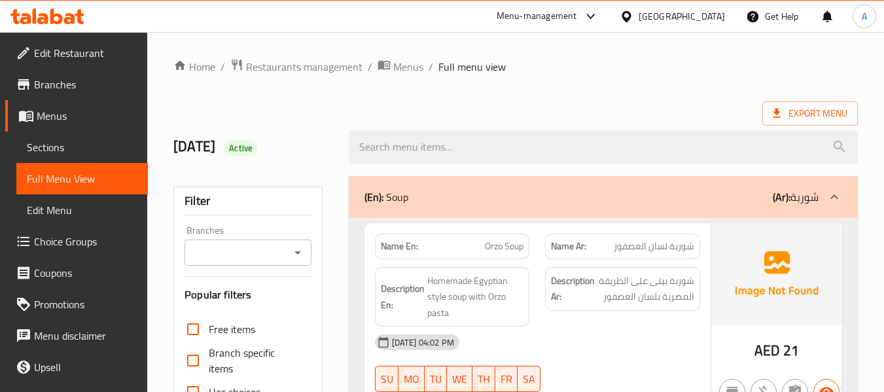
click at [86, 118] on span "Menus" at bounding box center [87, 116] width 101 height 16
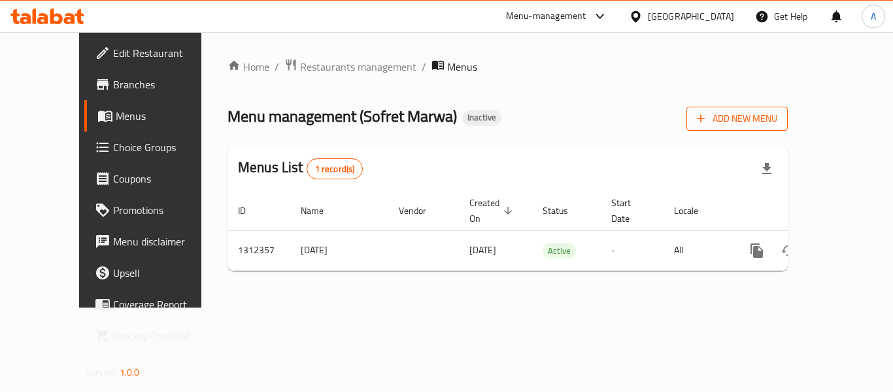
click at [708, 115] on icon "button" at bounding box center [701, 118] width 13 height 13
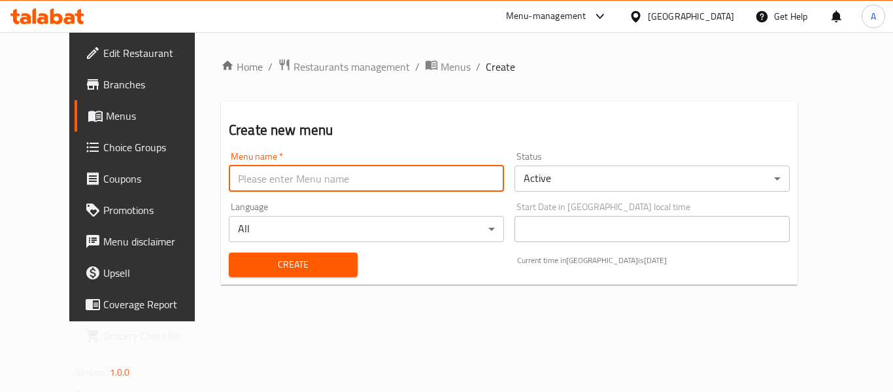
click at [328, 181] on input "text" at bounding box center [366, 178] width 275 height 26
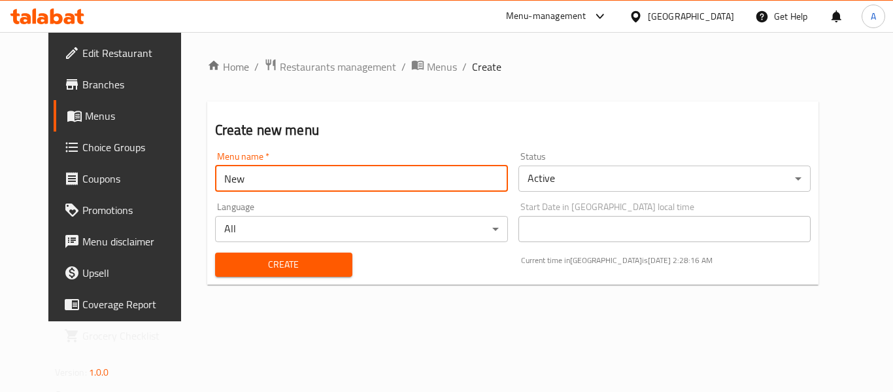
type input "New"
click at [215, 252] on button "Create" at bounding box center [283, 264] width 137 height 24
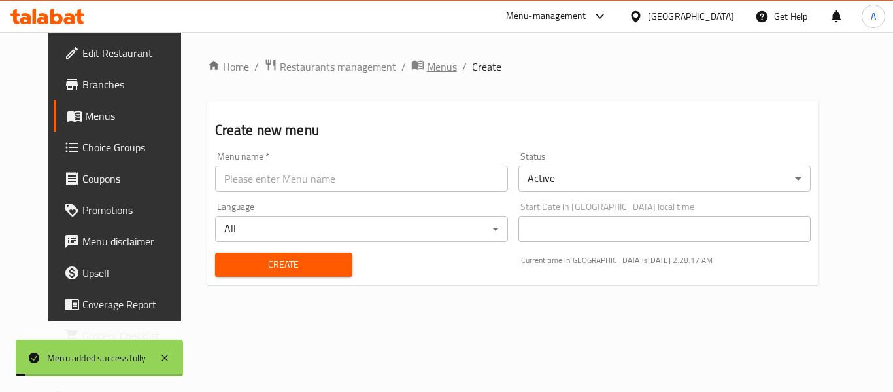
click at [427, 66] on span "Menus" at bounding box center [442, 67] width 30 height 16
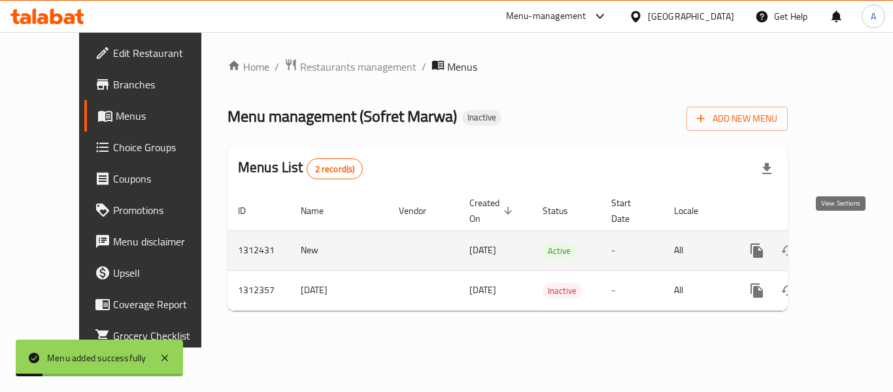
click at [851, 235] on link "enhanced table" at bounding box center [851, 250] width 31 height 31
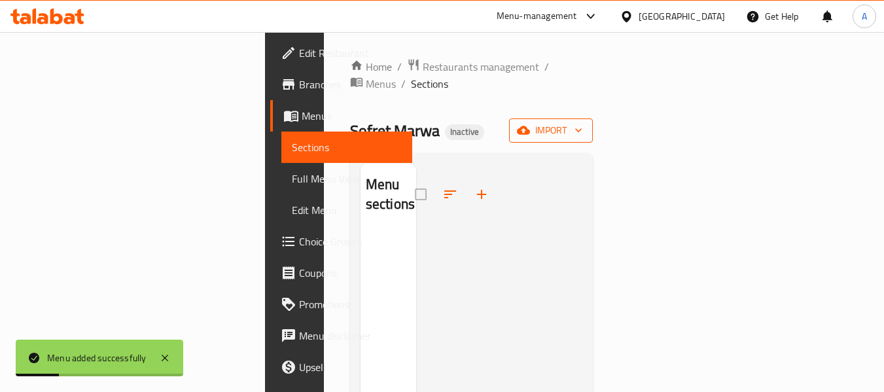
click at [530, 124] on icon "button" at bounding box center [523, 130] width 13 height 13
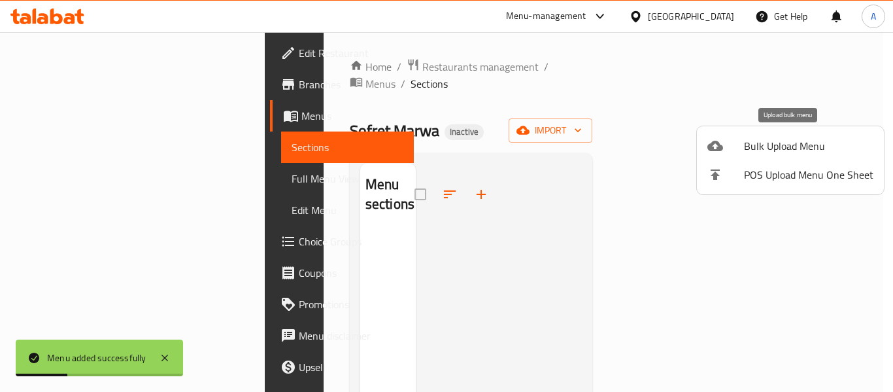
click at [749, 140] on span "Bulk Upload Menu" at bounding box center [808, 146] width 129 height 16
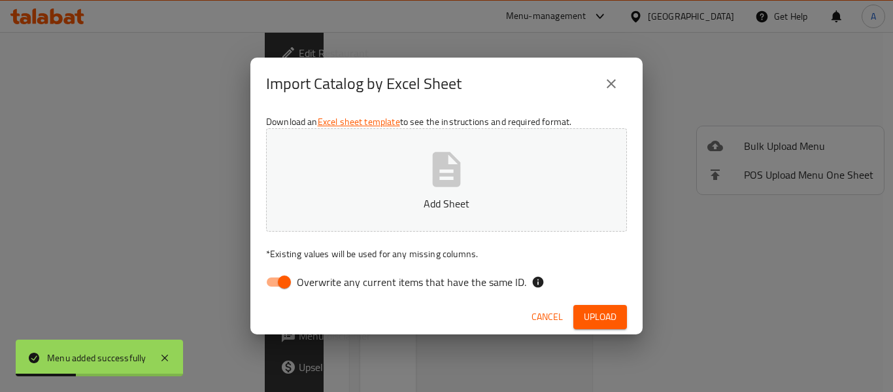
click at [449, 275] on span "Overwrite any current items that have the same ID." at bounding box center [412, 282] width 230 height 16
click at [322, 275] on input "Overwrite any current items that have the same ID." at bounding box center [284, 281] width 75 height 25
checkbox input "false"
click at [472, 195] on button "Add Sheet" at bounding box center [446, 179] width 361 height 103
click at [582, 319] on button "Upload" at bounding box center [601, 317] width 54 height 24
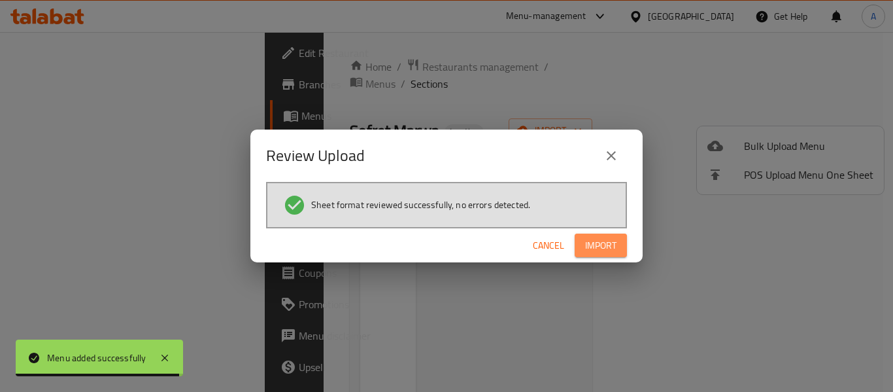
click at [611, 246] on span "Import" at bounding box center [600, 245] width 31 height 16
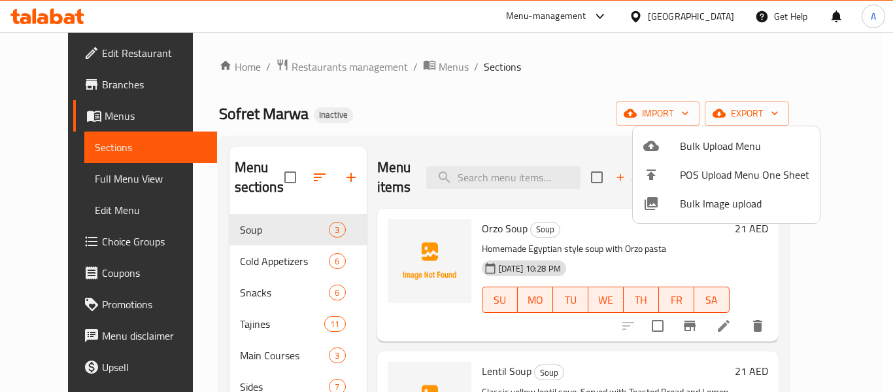
click at [434, 103] on div at bounding box center [446, 196] width 893 height 392
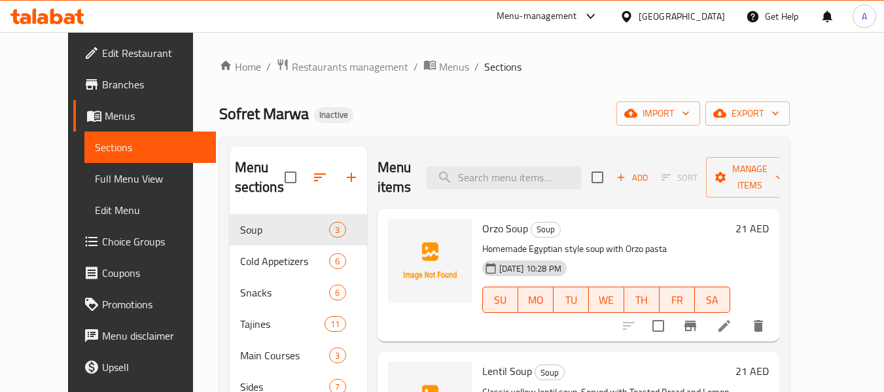
drag, startPoint x: 399, startPoint y: 116, endPoint x: 352, endPoint y: 138, distance: 52.1
click at [399, 116] on div "Sofret Marwa Inactive import export" at bounding box center [504, 113] width 570 height 24
click at [101, 174] on span "Full Menu View" at bounding box center [150, 179] width 111 height 16
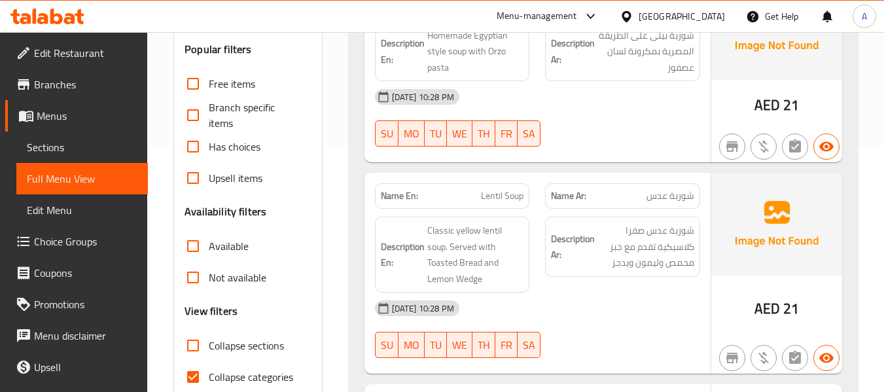
scroll to position [262, 0]
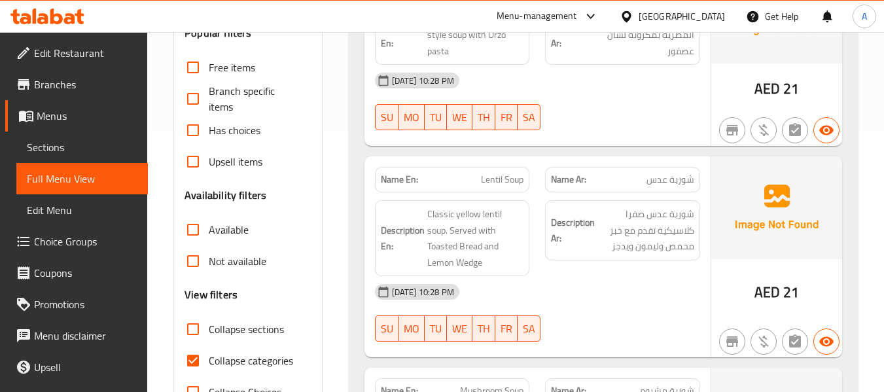
click at [229, 350] on label "Collapse categories" at bounding box center [235, 360] width 116 height 31
click at [209, 350] on input "Collapse categories" at bounding box center [192, 360] width 31 height 31
checkbox input "false"
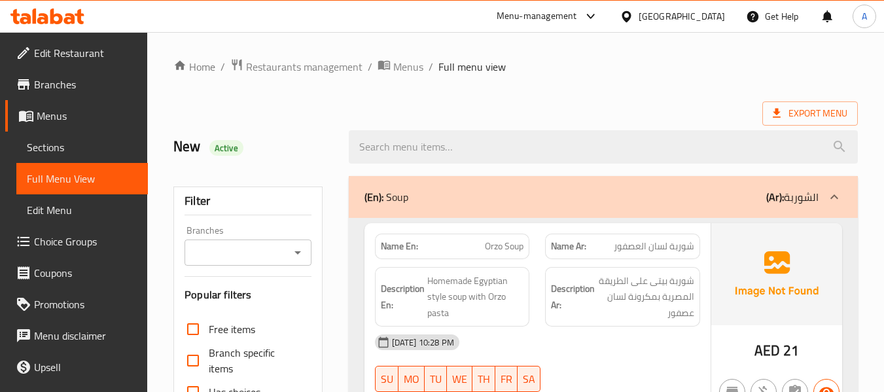
click at [387, 244] on strong "Name En:" at bounding box center [399, 246] width 37 height 14
copy strong "Name En:"
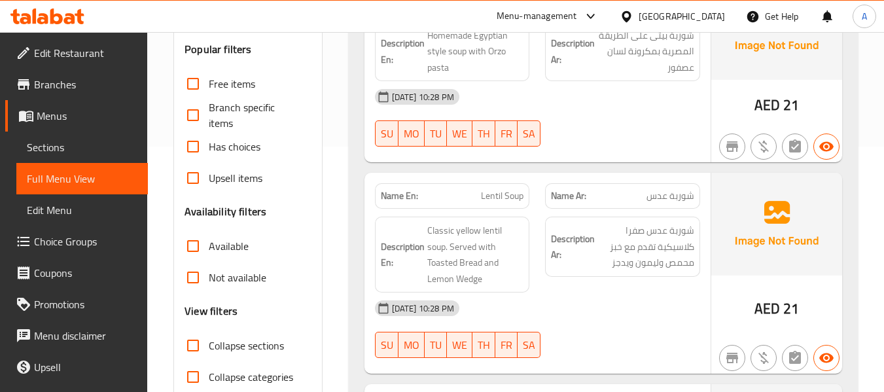
click at [515, 172] on div "Name En: Orzo Soup Name Ar: شوربة لسان العصفور Description En: Homemade Egyptia…" at bounding box center [603, 276] width 509 height 607
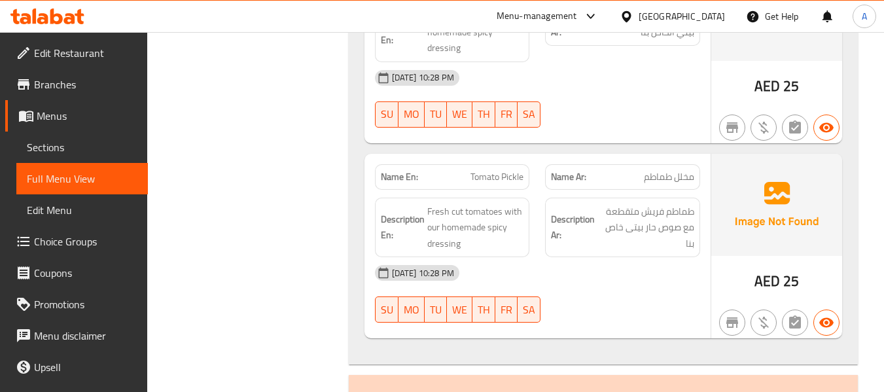
scroll to position [1071, 0]
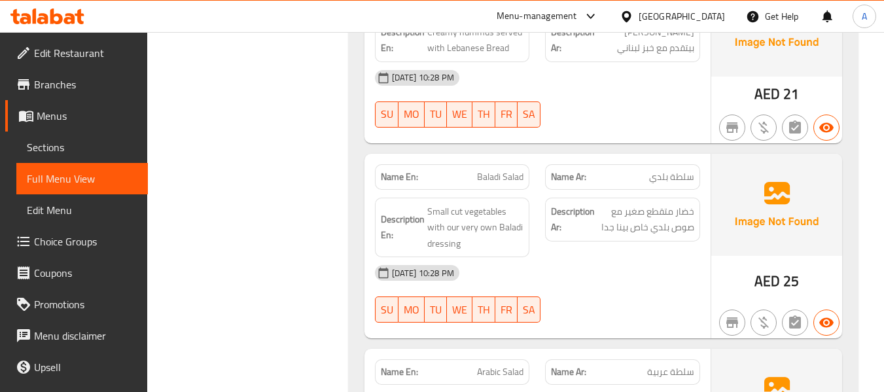
drag, startPoint x: 307, startPoint y: 200, endPoint x: 164, endPoint y: 165, distance: 147.5
drag, startPoint x: 43, startPoint y: 153, endPoint x: 137, endPoint y: 157, distance: 94.3
click at [43, 153] on span "Sections" at bounding box center [82, 147] width 111 height 16
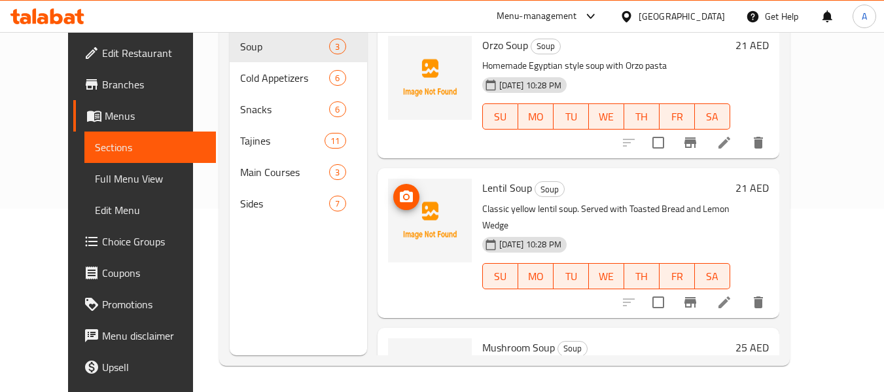
scroll to position [183, 0]
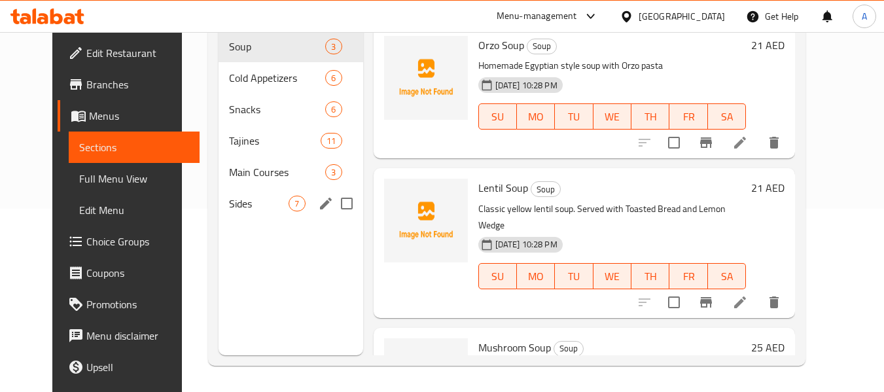
click at [320, 203] on icon "edit" at bounding box center [326, 204] width 12 height 12
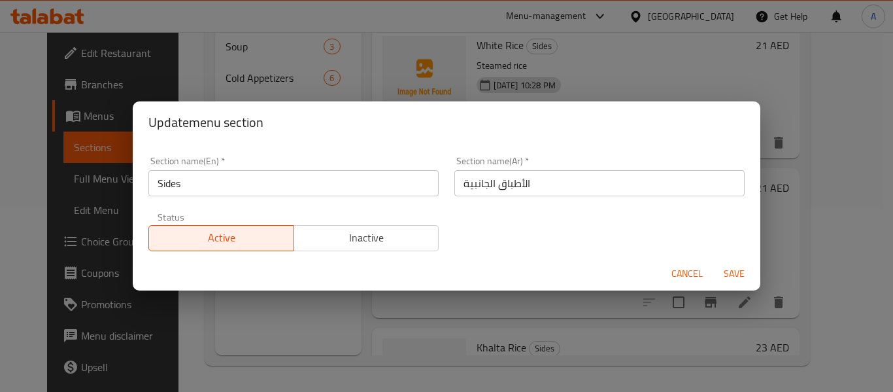
click at [506, 185] on input "الأطباق الجانبية" at bounding box center [600, 183] width 290 height 26
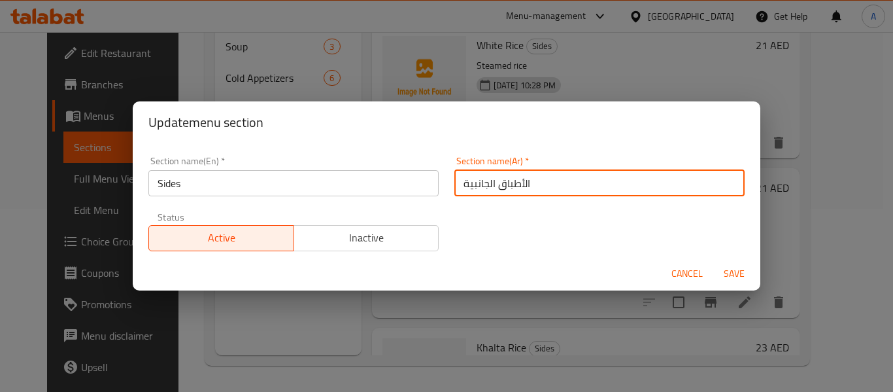
click at [506, 185] on input "الأطباق الجانبية" at bounding box center [600, 183] width 290 height 26
type input "الجوانب"
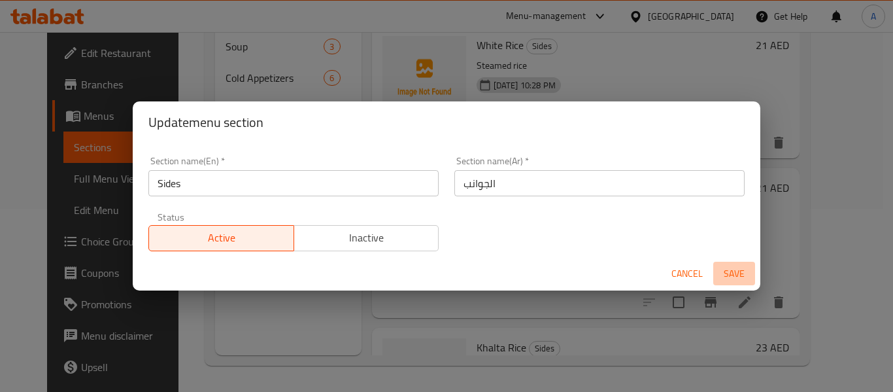
click at [729, 275] on span "Save" at bounding box center [734, 274] width 31 height 16
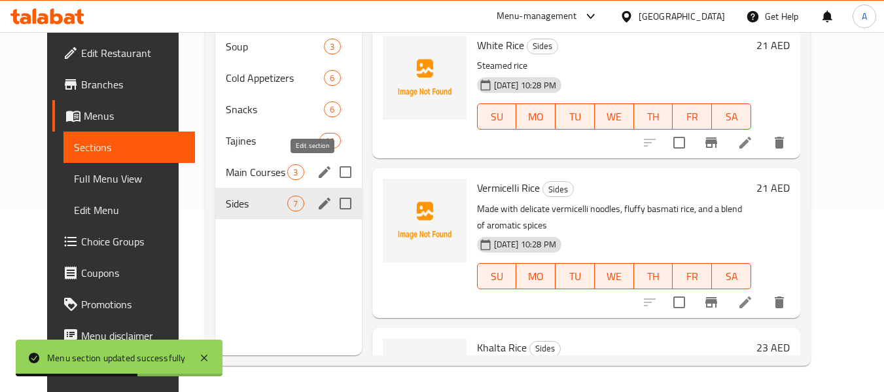
click at [317, 175] on icon "edit" at bounding box center [325, 172] width 16 height 16
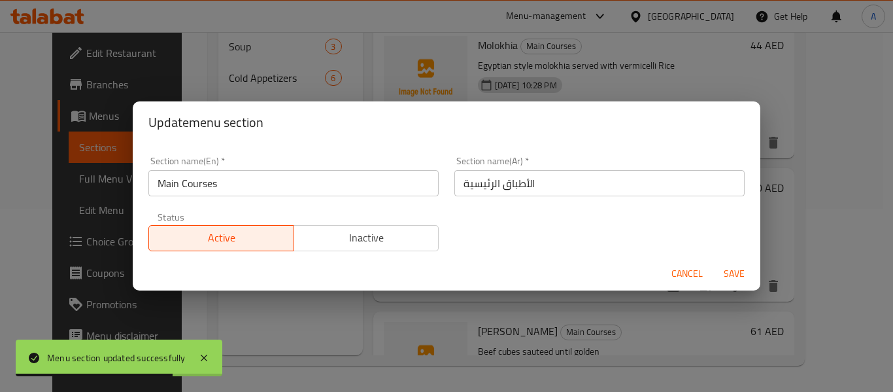
click at [688, 271] on span "Cancel" at bounding box center [687, 274] width 31 height 16
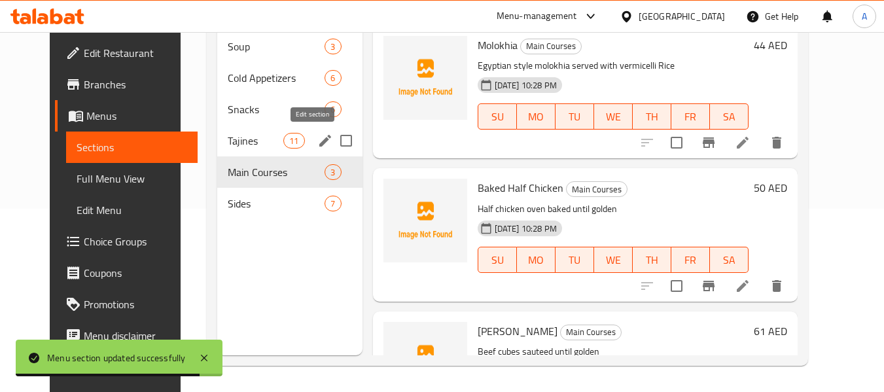
click at [317, 140] on icon "edit" at bounding box center [325, 141] width 16 height 16
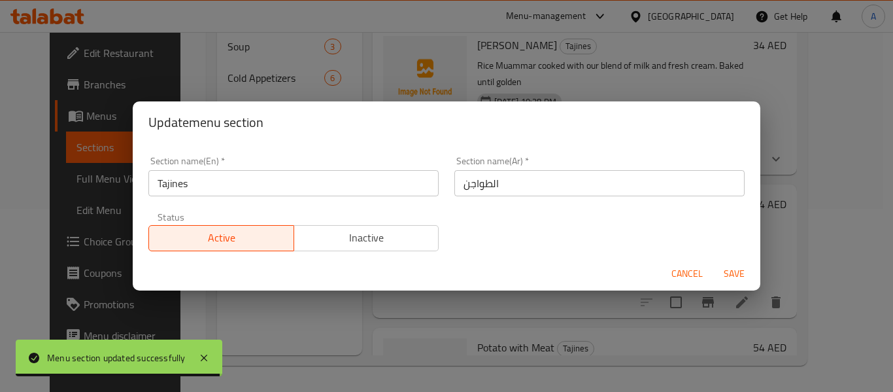
click at [677, 271] on span "Cancel" at bounding box center [687, 274] width 31 height 16
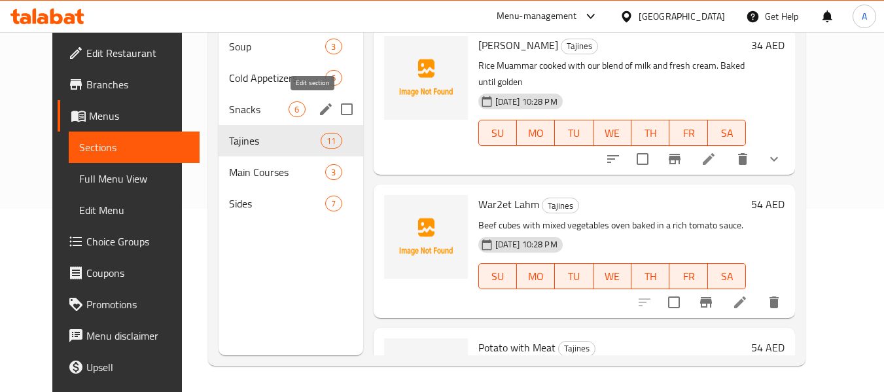
click at [320, 112] on icon "edit" at bounding box center [326, 109] width 12 height 12
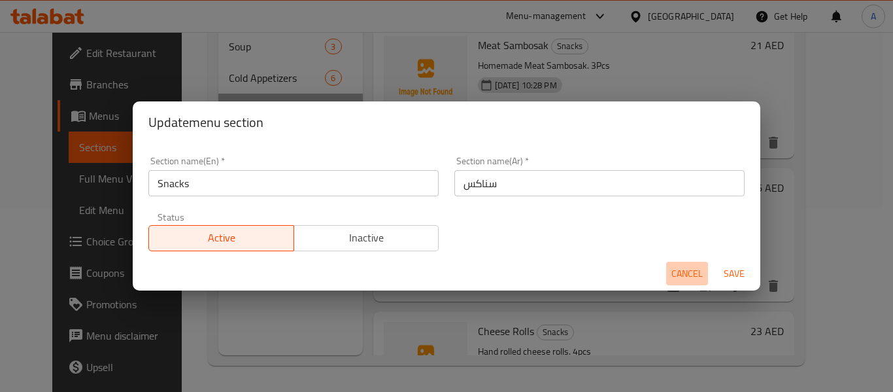
click at [683, 267] on span "Cancel" at bounding box center [687, 274] width 31 height 16
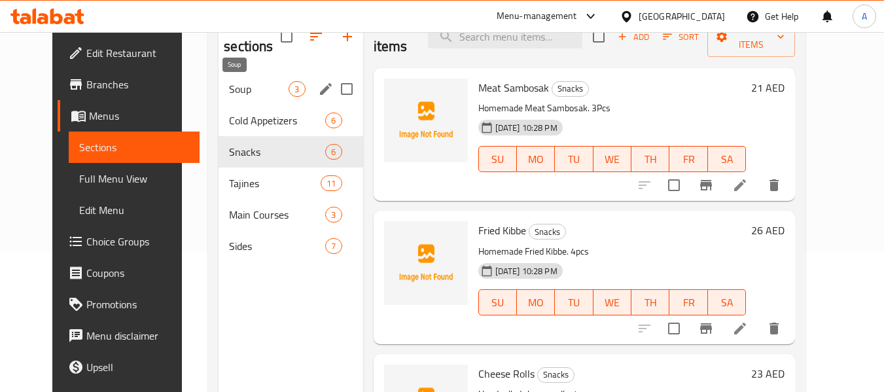
scroll to position [118, 0]
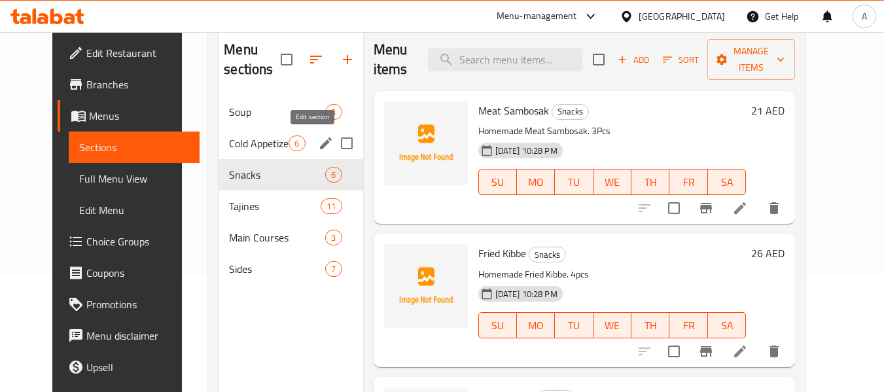
click at [318, 144] on icon "edit" at bounding box center [326, 143] width 16 height 16
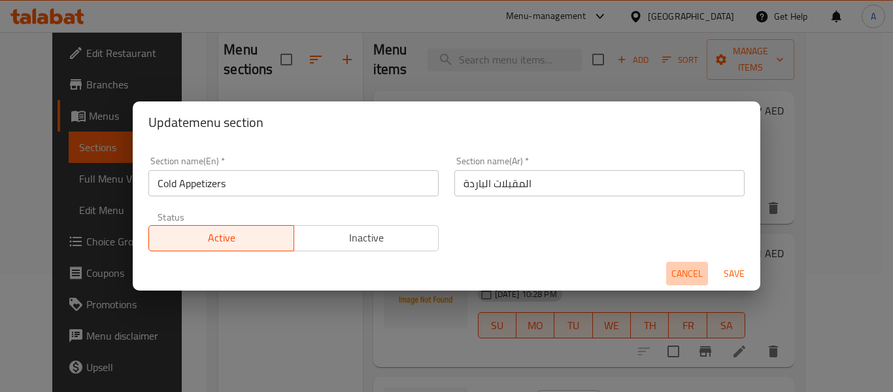
click at [694, 264] on button "Cancel" at bounding box center [687, 274] width 42 height 24
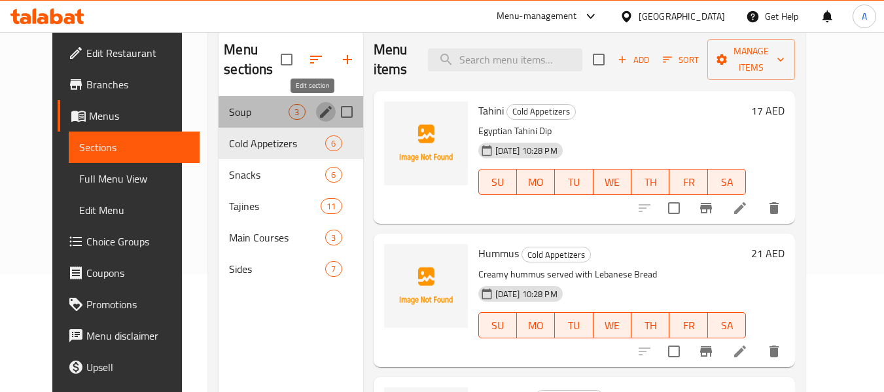
click at [320, 114] on icon "edit" at bounding box center [326, 112] width 12 height 12
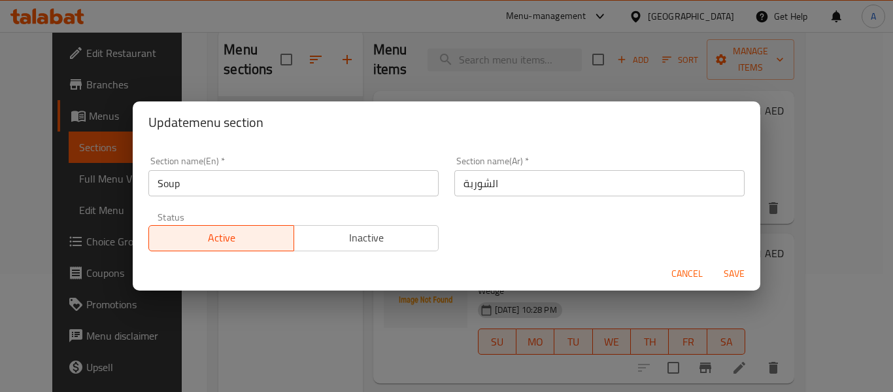
click at [683, 278] on span "Cancel" at bounding box center [687, 274] width 31 height 16
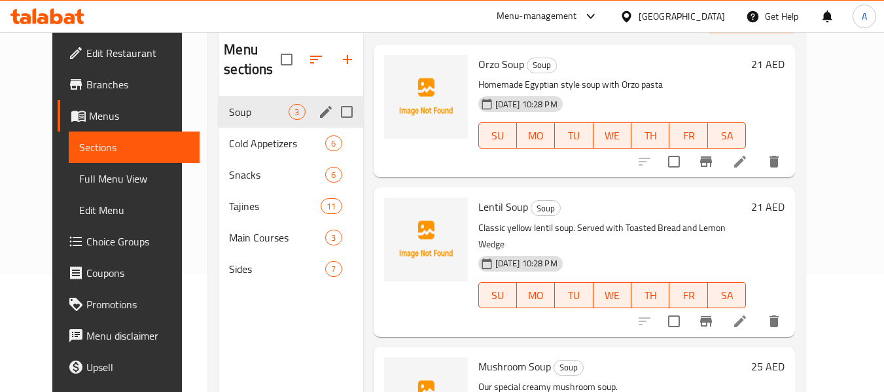
scroll to position [89, 0]
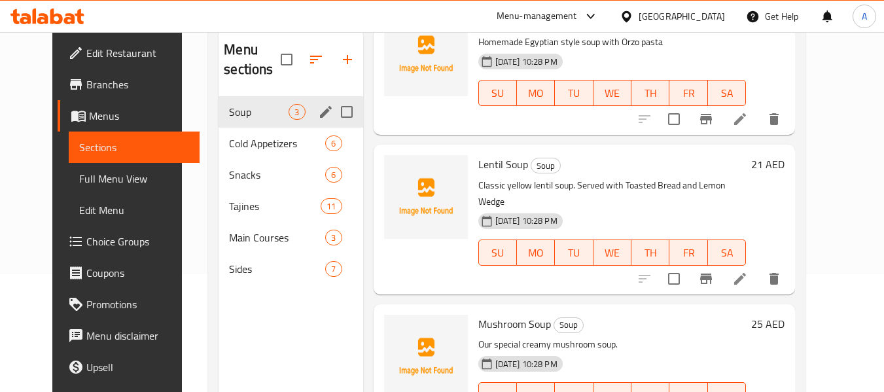
click at [426, 135] on div "Menu items Add Sort Manage items Orzo Soup Soup Homemade Egyptian style soup wi…" at bounding box center [579, 225] width 432 height 392
click at [99, 181] on span "Full Menu View" at bounding box center [134, 179] width 111 height 16
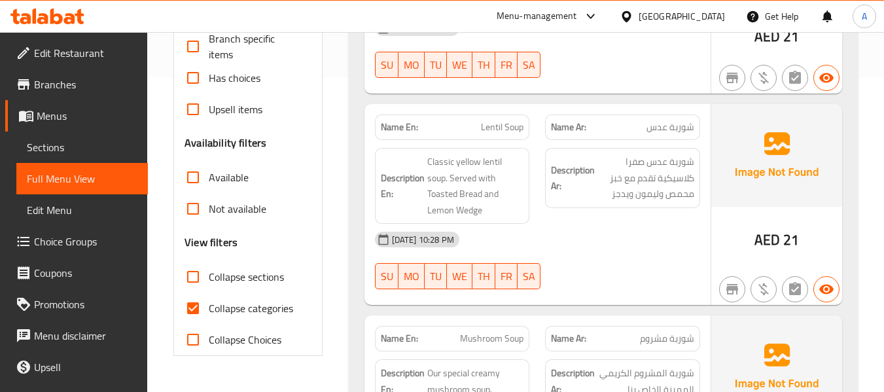
click at [258, 309] on span "Collapse categories" at bounding box center [251, 308] width 84 height 16
click at [209, 309] on input "Collapse categories" at bounding box center [192, 307] width 31 height 31
checkbox input "false"
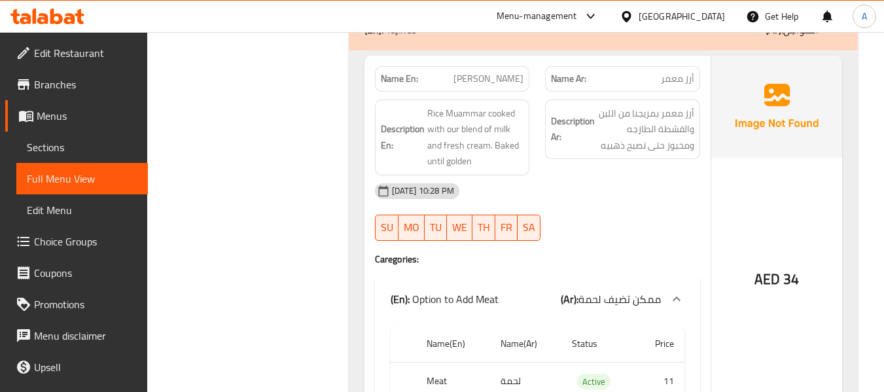
scroll to position [0, 0]
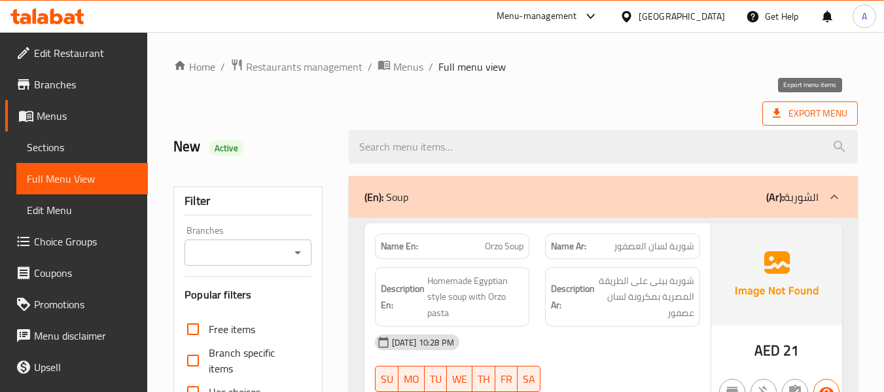
click at [795, 103] on span "Export Menu" at bounding box center [809, 113] width 95 height 24
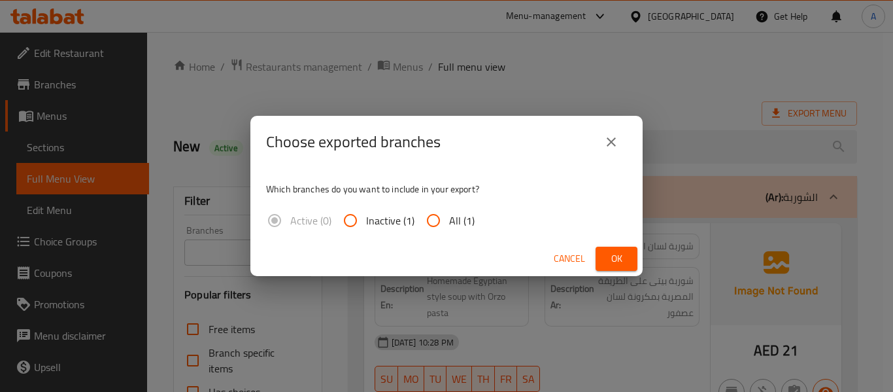
click at [451, 225] on span "All (1)" at bounding box center [462, 221] width 26 height 16
click at [449, 225] on input "All (1)" at bounding box center [433, 220] width 31 height 31
radio input "true"
click at [615, 264] on span "Ok" at bounding box center [616, 258] width 21 height 16
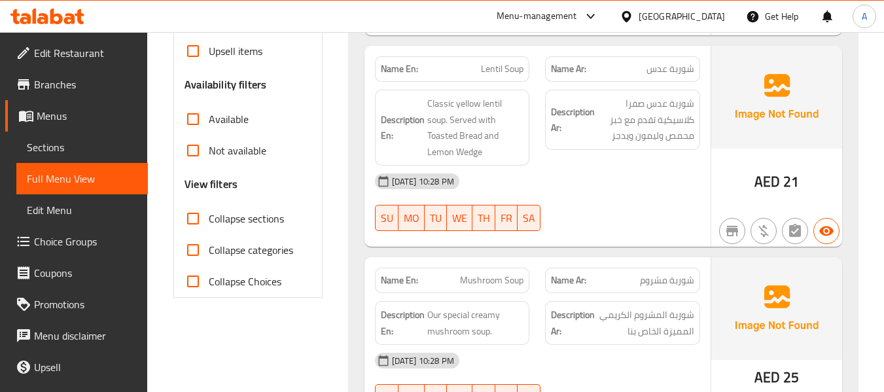
scroll to position [458, 0]
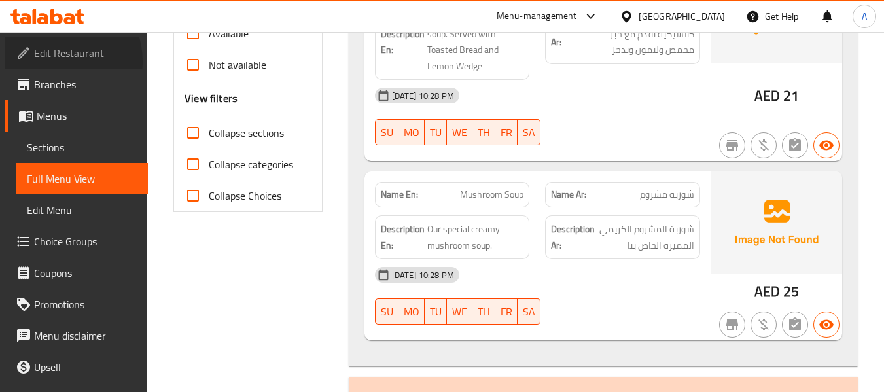
click at [56, 61] on span "Edit Restaurant" at bounding box center [85, 53] width 103 height 16
